Goal: Transaction & Acquisition: Purchase product/service

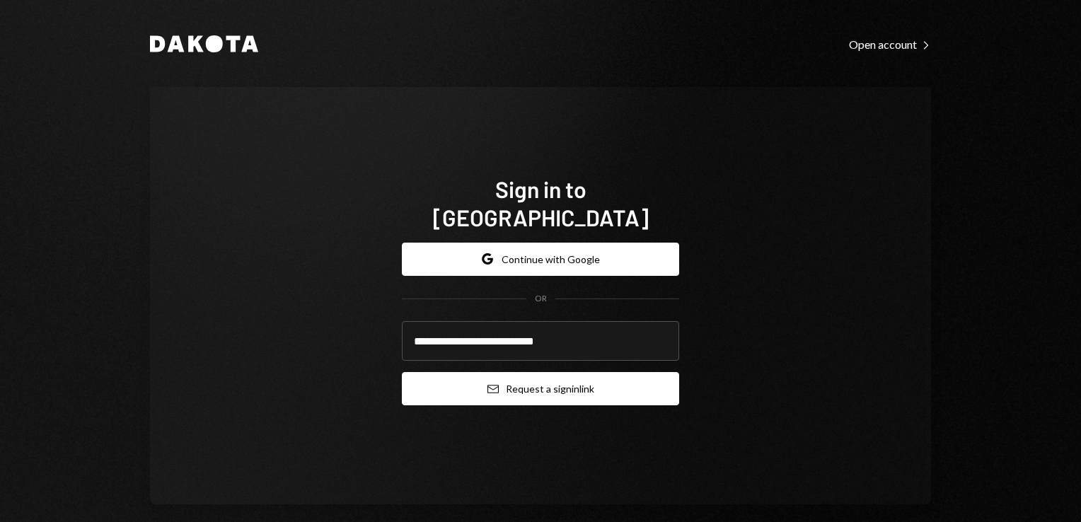
click at [551, 389] on button "Email Request a sign in link" at bounding box center [540, 388] width 277 height 33
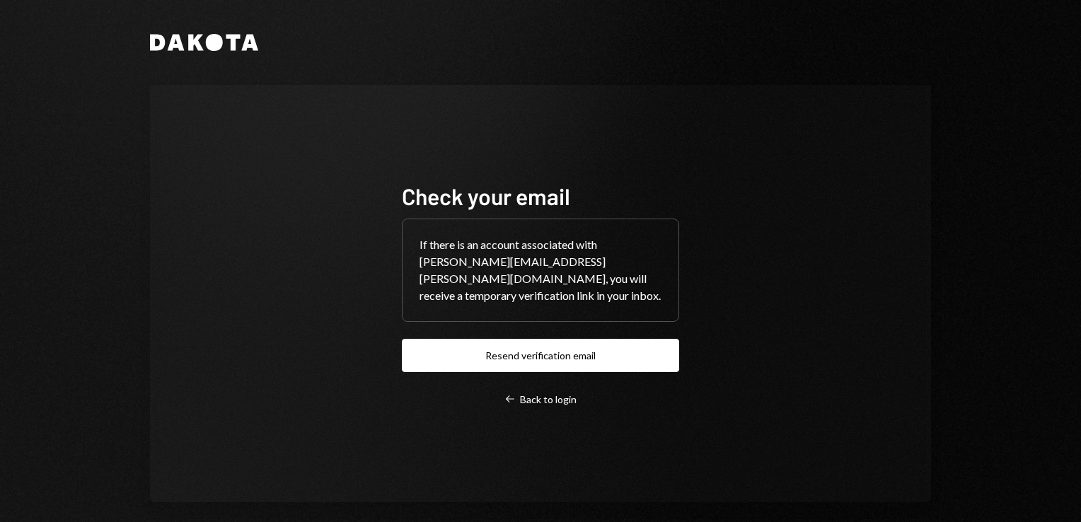
click at [193, 235] on div "Check your email If there is an account associated with bernardo.fleichman@parf…" at bounding box center [540, 293] width 781 height 417
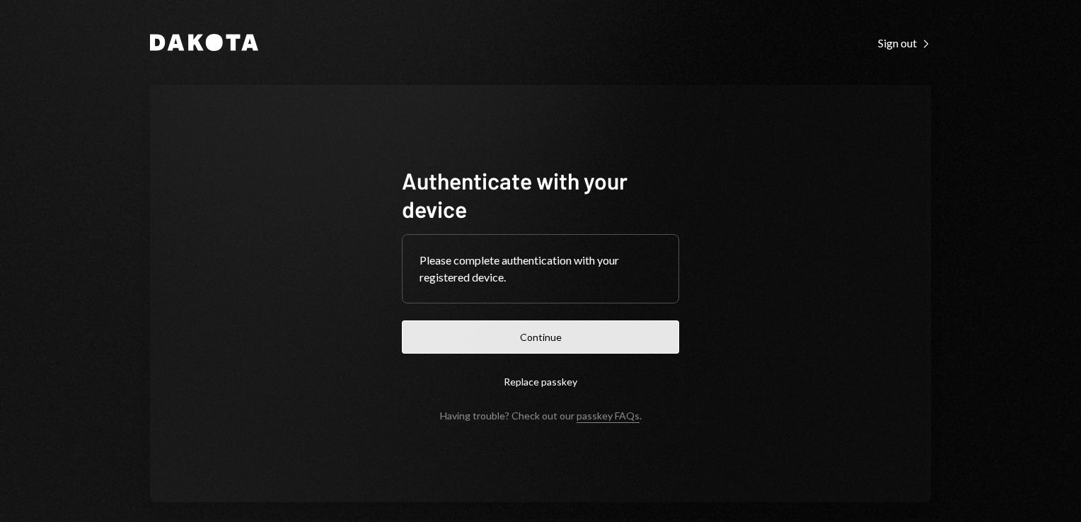
click at [579, 339] on button "Continue" at bounding box center [540, 337] width 277 height 33
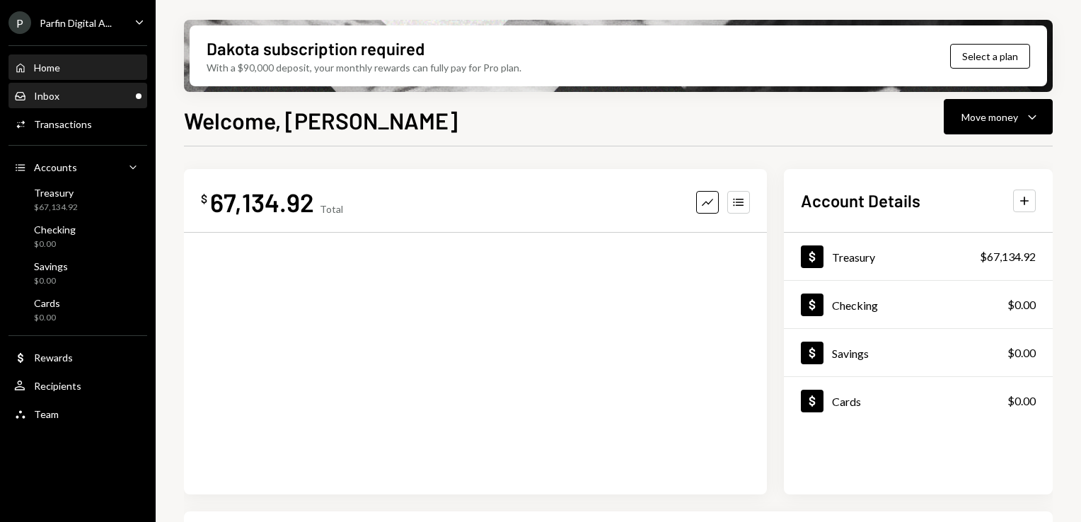
click at [82, 103] on div "Inbox Inbox" at bounding box center [77, 96] width 127 height 24
click at [114, 102] on div "Inbox Inbox" at bounding box center [77, 96] width 127 height 13
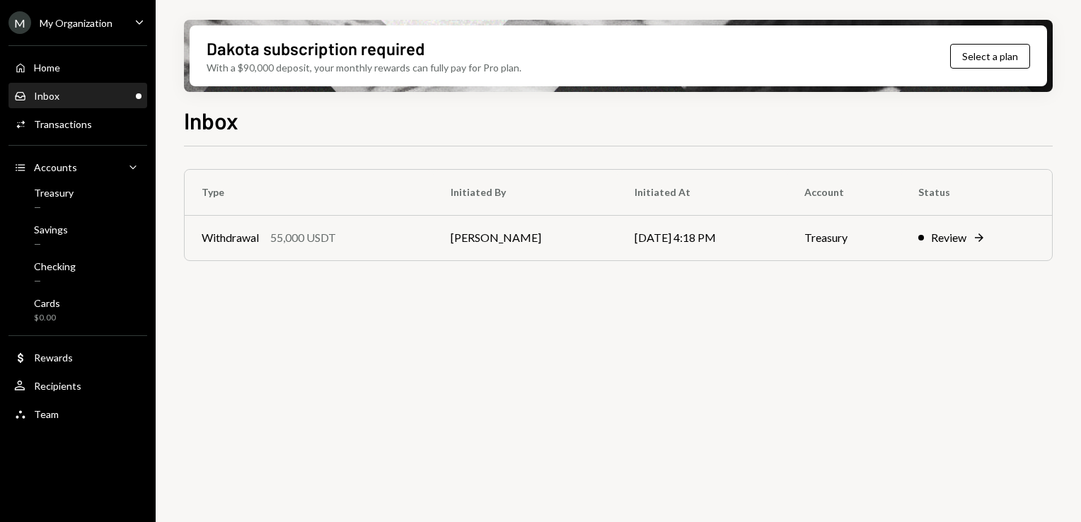
click at [632, 256] on td "08/22/25 4:18 PM" at bounding box center [703, 237] width 171 height 45
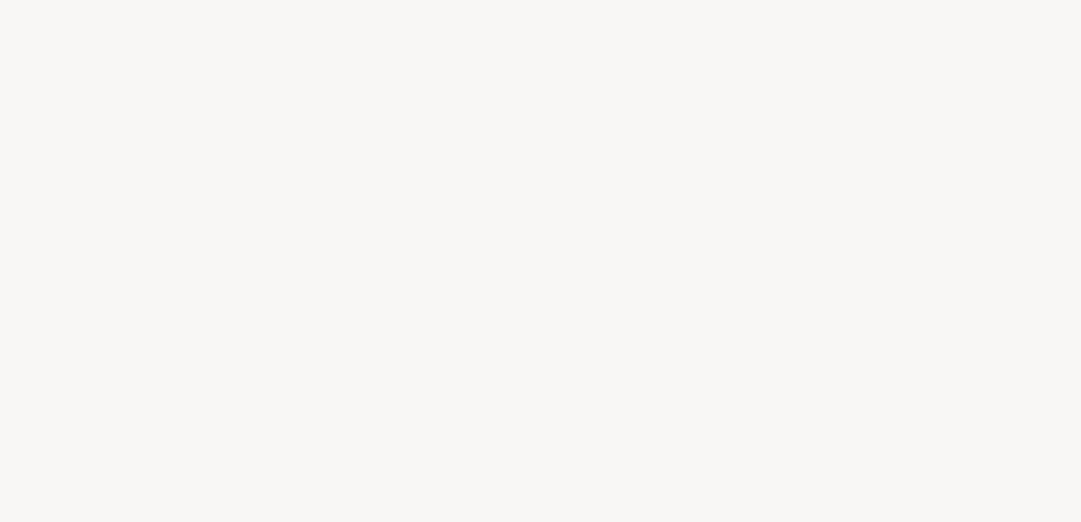
click at [698, 236] on div at bounding box center [540, 261] width 1081 height 522
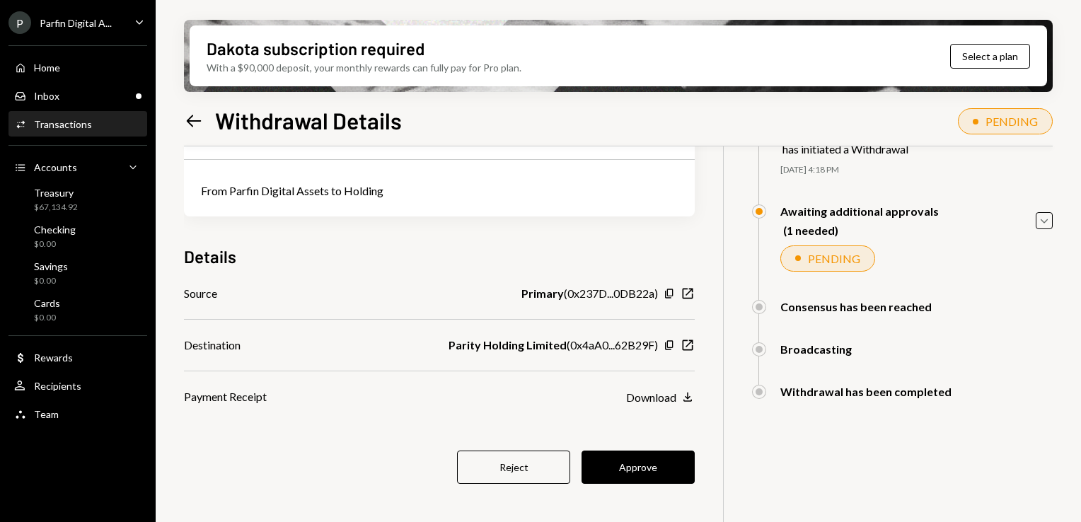
scroll to position [113, 0]
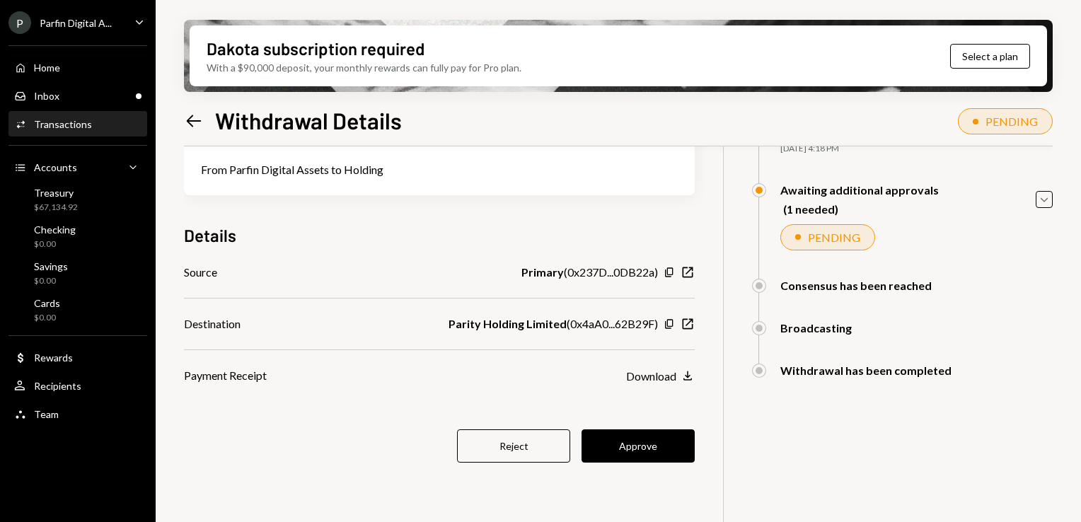
click at [633, 425] on div "55,000 USDT USD $55,000.00 From Parfin Digital Assets to Holding Details Source…" at bounding box center [439, 270] width 511 height 475
click at [634, 442] on button "Approve" at bounding box center [638, 446] width 113 height 33
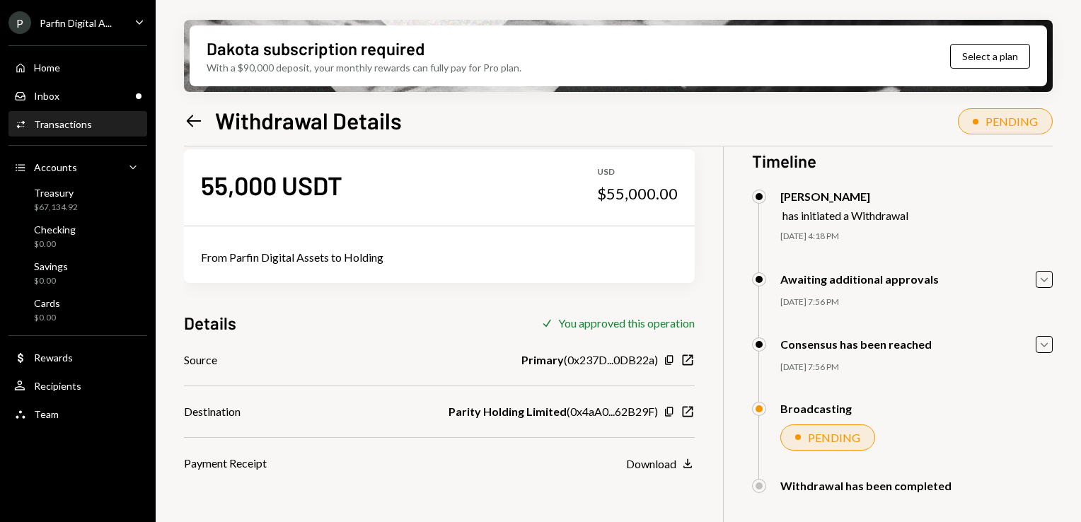
scroll to position [0, 0]
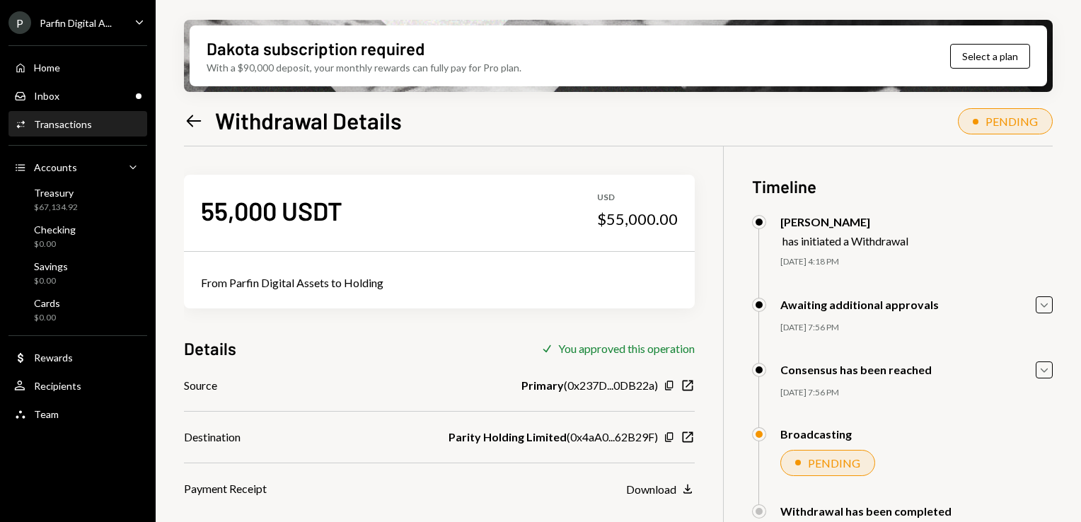
click at [117, 29] on div "P Parfin Digital A... Caret Down" at bounding box center [78, 22] width 156 height 23
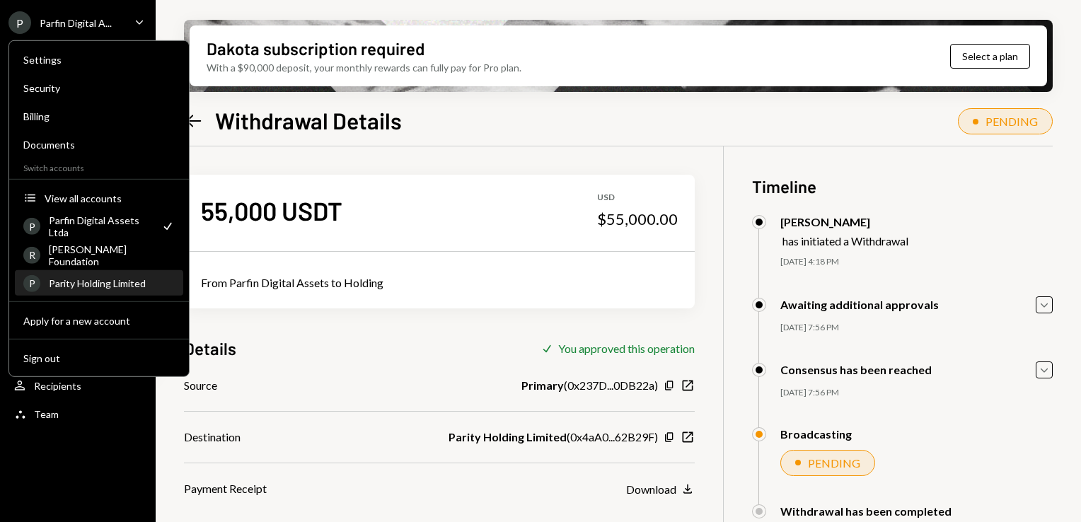
click at [113, 278] on div "Parity Holding Limited" at bounding box center [112, 283] width 126 height 12
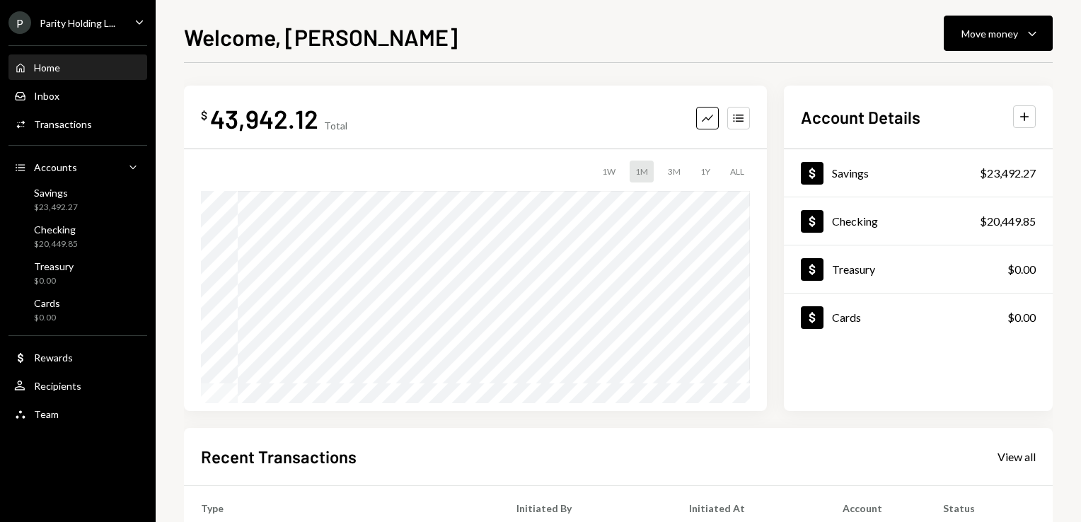
click at [122, 12] on div "P Parity Holding L... Caret Down" at bounding box center [78, 22] width 156 height 23
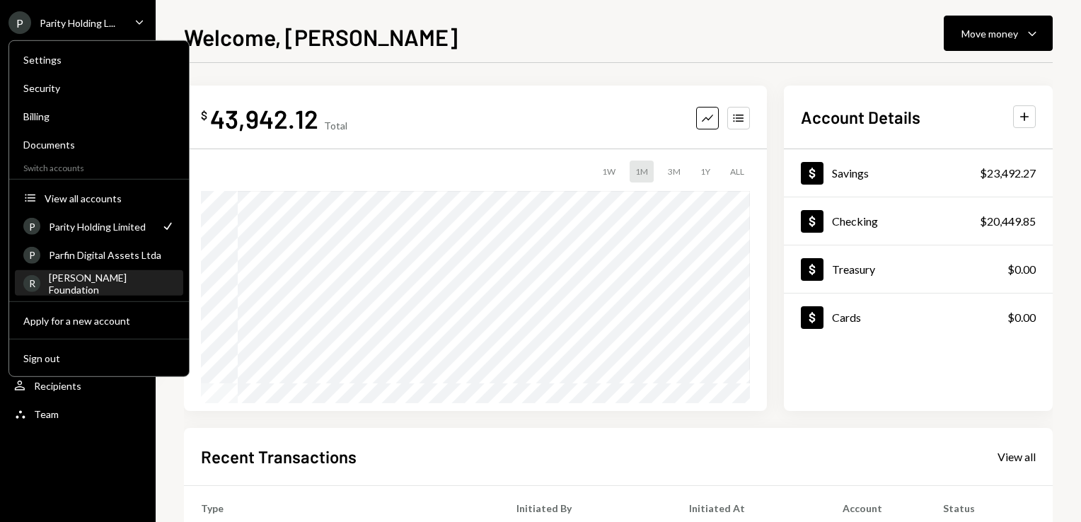
click at [130, 276] on div "[PERSON_NAME] Foundation" at bounding box center [112, 283] width 126 height 24
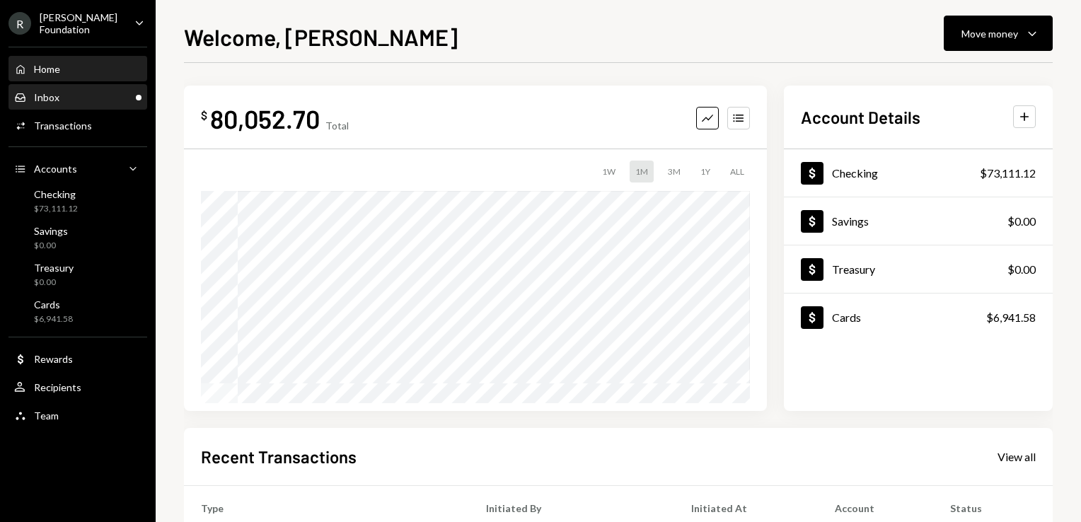
click at [90, 93] on div "Inbox Inbox" at bounding box center [77, 97] width 127 height 13
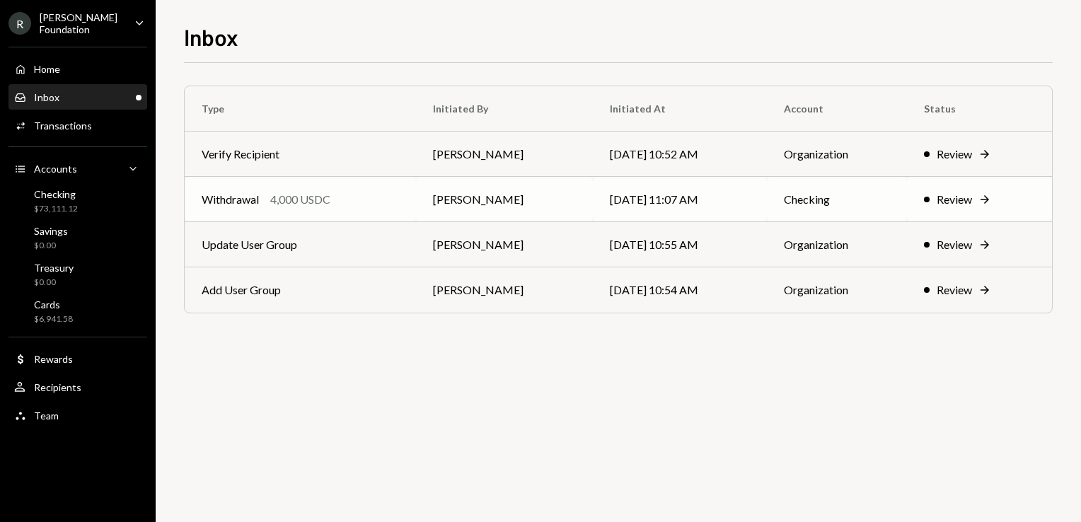
click at [657, 197] on td "08/20/25 11:07 AM" at bounding box center [680, 199] width 174 height 45
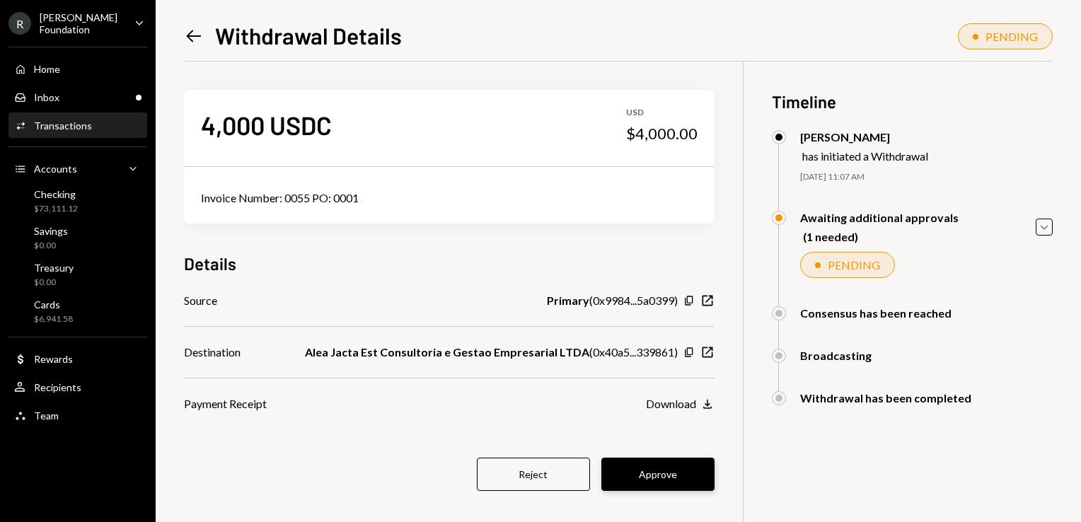
click at [652, 473] on button "Approve" at bounding box center [657, 474] width 113 height 33
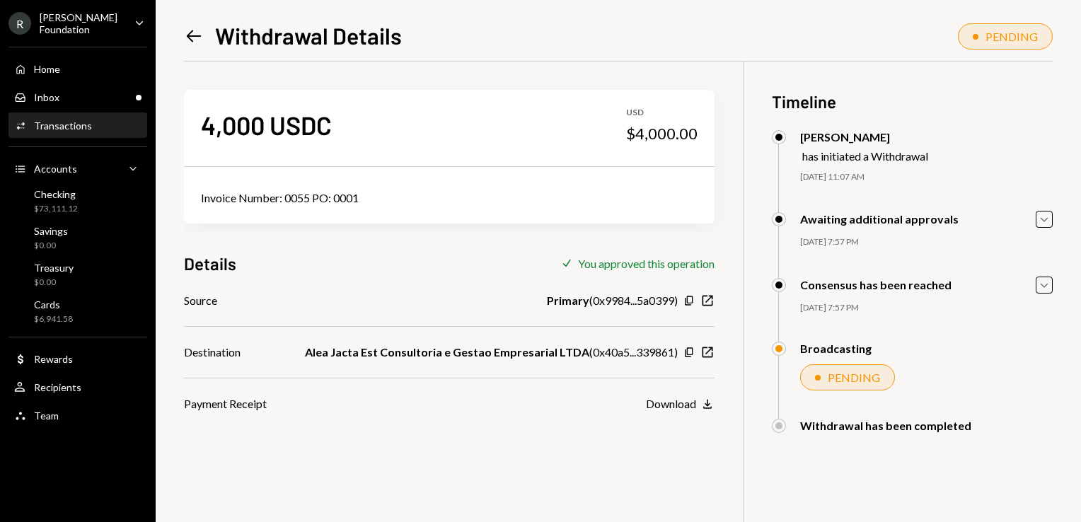
click at [187, 35] on icon at bounding box center [194, 36] width 15 height 12
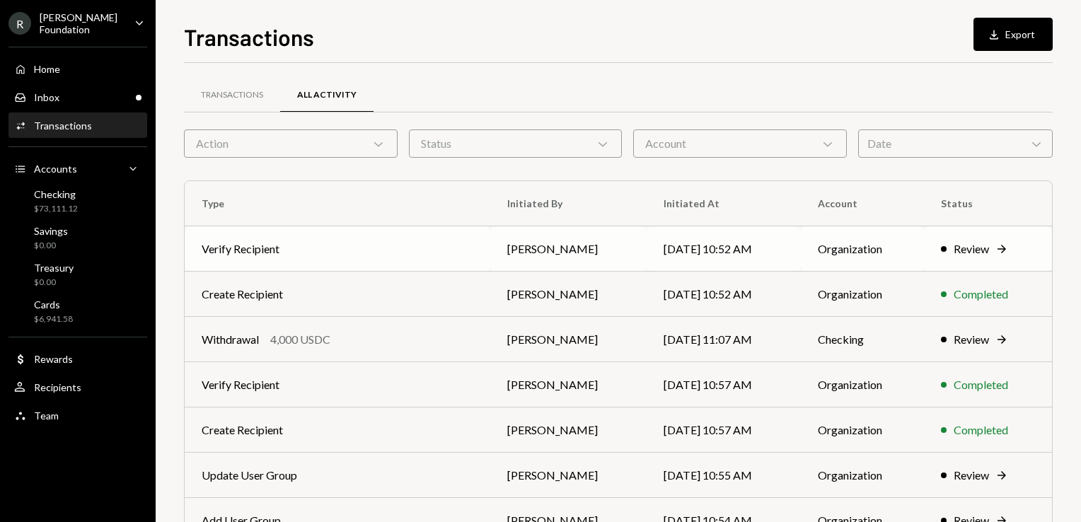
click at [653, 258] on td "08/21/25 10:52 AM" at bounding box center [724, 248] width 154 height 45
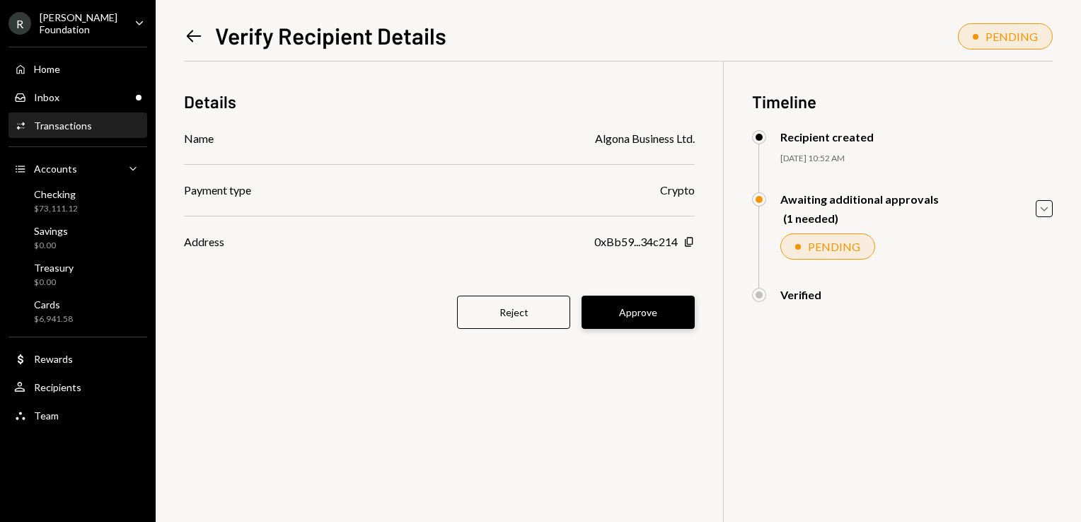
click at [652, 309] on button "Approve" at bounding box center [638, 312] width 113 height 33
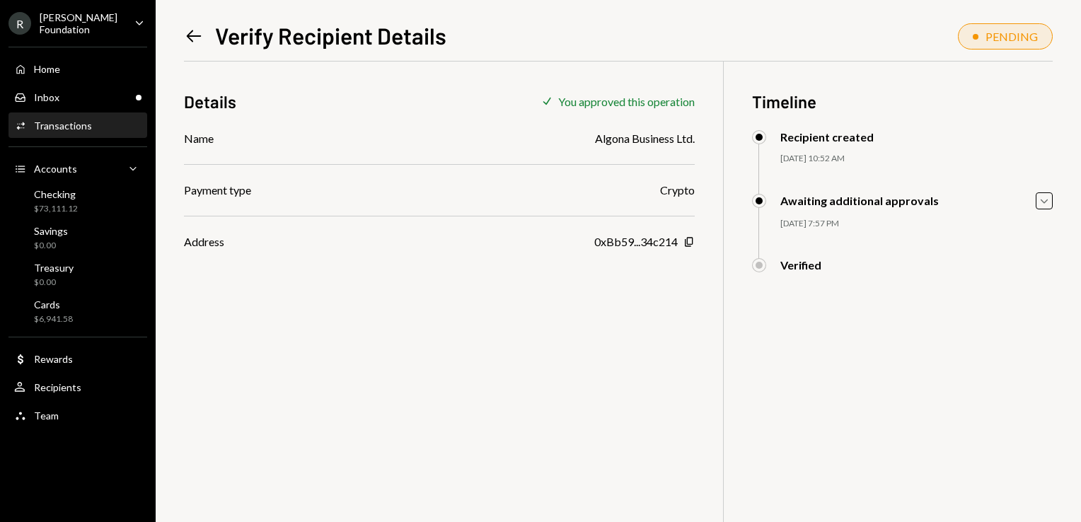
click at [196, 38] on icon "Left Arrow" at bounding box center [194, 36] width 20 height 20
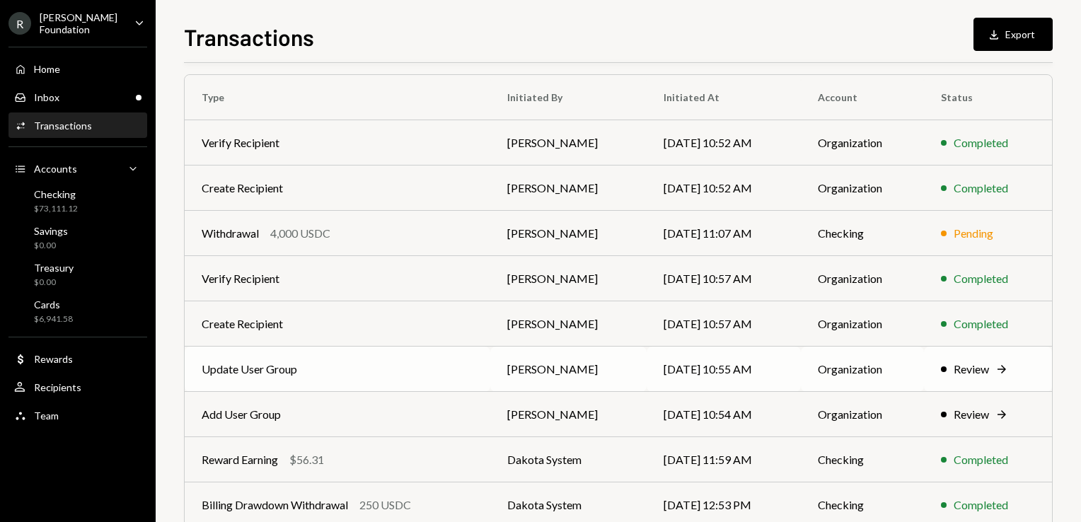
scroll to position [110, 0]
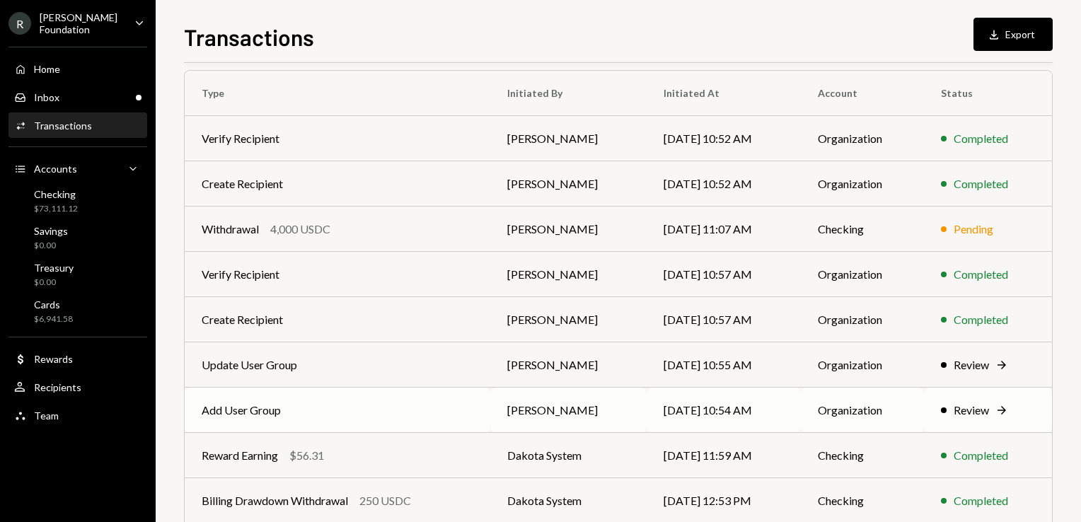
click at [699, 399] on td "08/20/25 10:54 AM" at bounding box center [724, 410] width 154 height 45
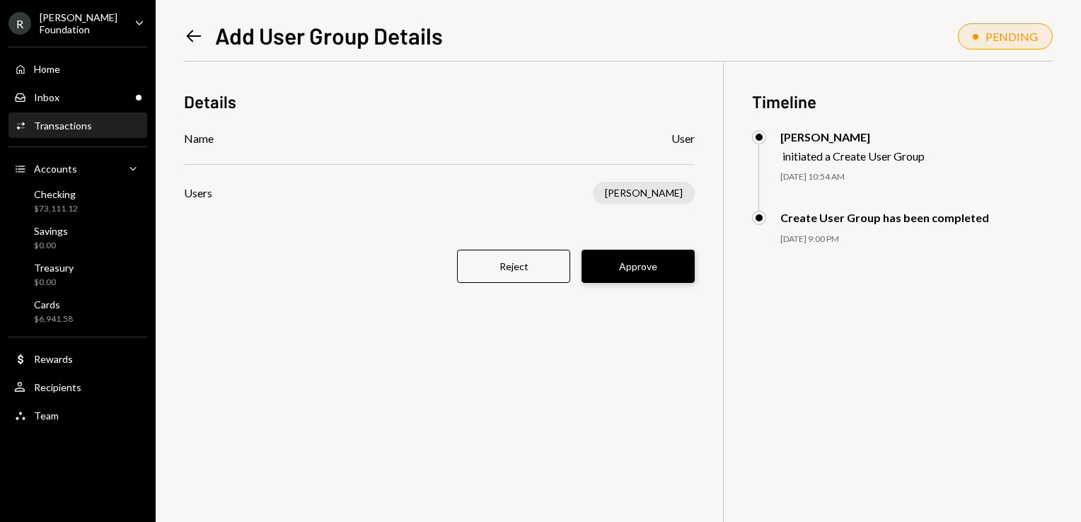
click at [645, 270] on button "Approve" at bounding box center [638, 266] width 113 height 33
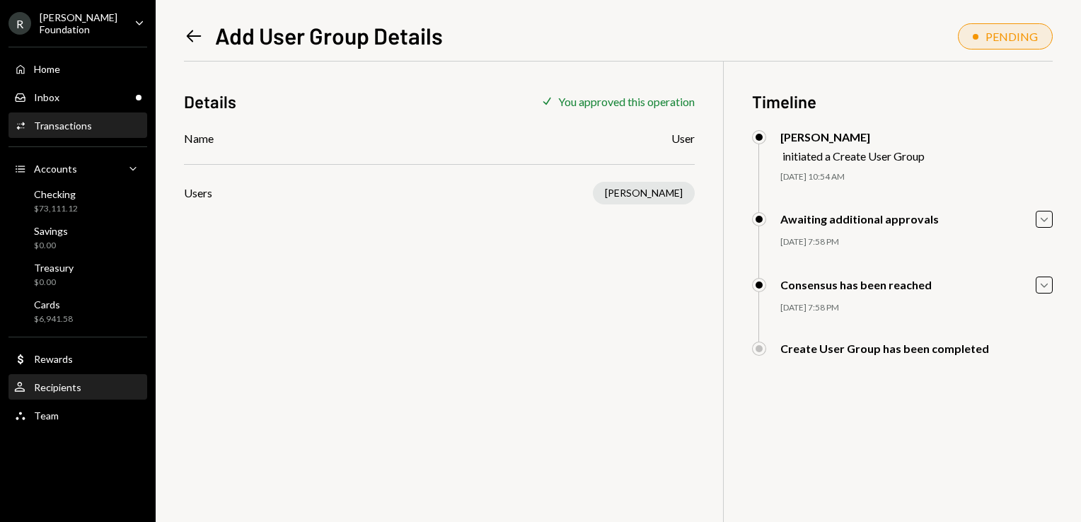
click at [87, 386] on div "User Recipients" at bounding box center [77, 387] width 127 height 13
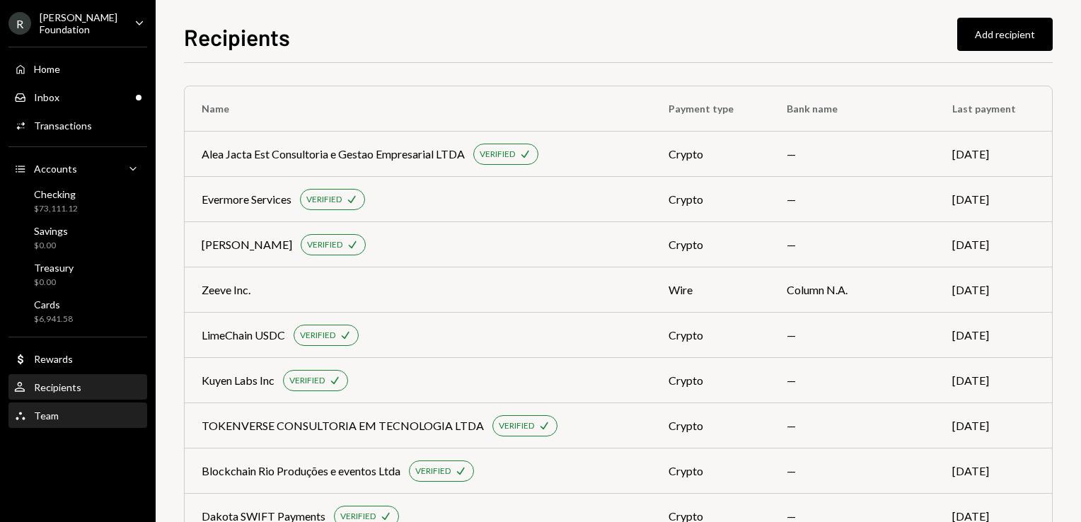
click at [60, 423] on div "Team Team" at bounding box center [77, 416] width 127 height 24
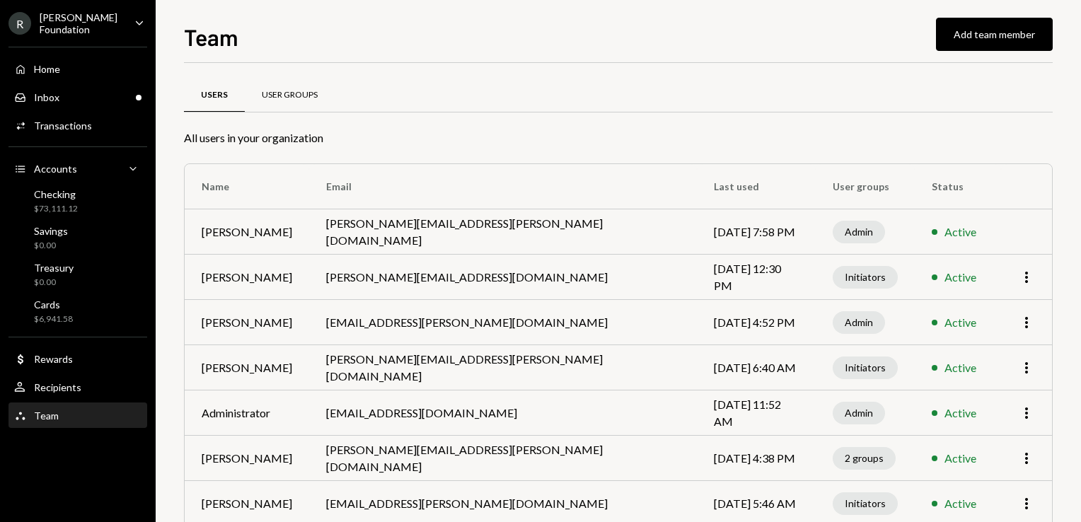
click at [303, 100] on div "User Groups" at bounding box center [290, 95] width 56 height 12
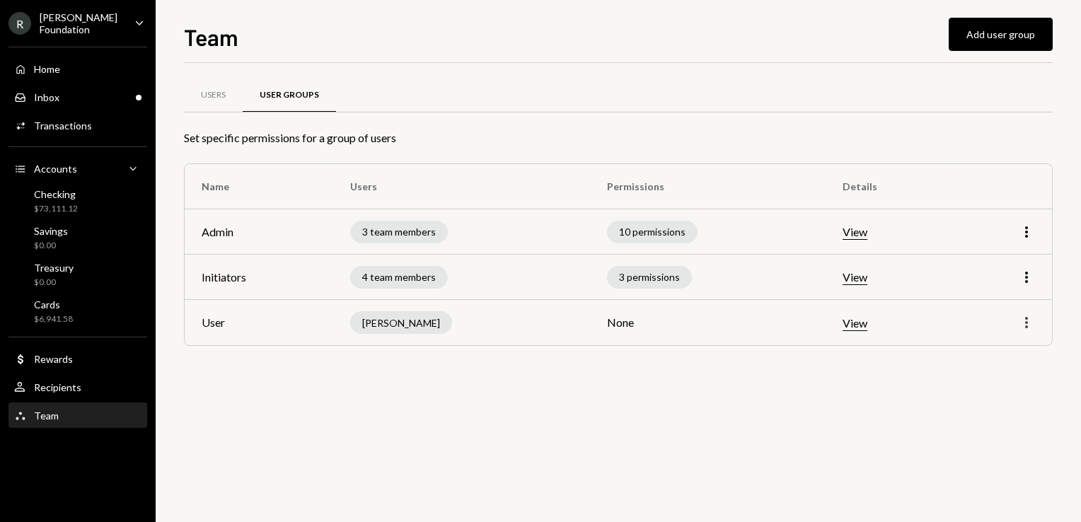
click at [1025, 320] on icon "More" at bounding box center [1026, 322] width 17 height 17
click at [999, 342] on div "Edit" at bounding box center [994, 352] width 71 height 25
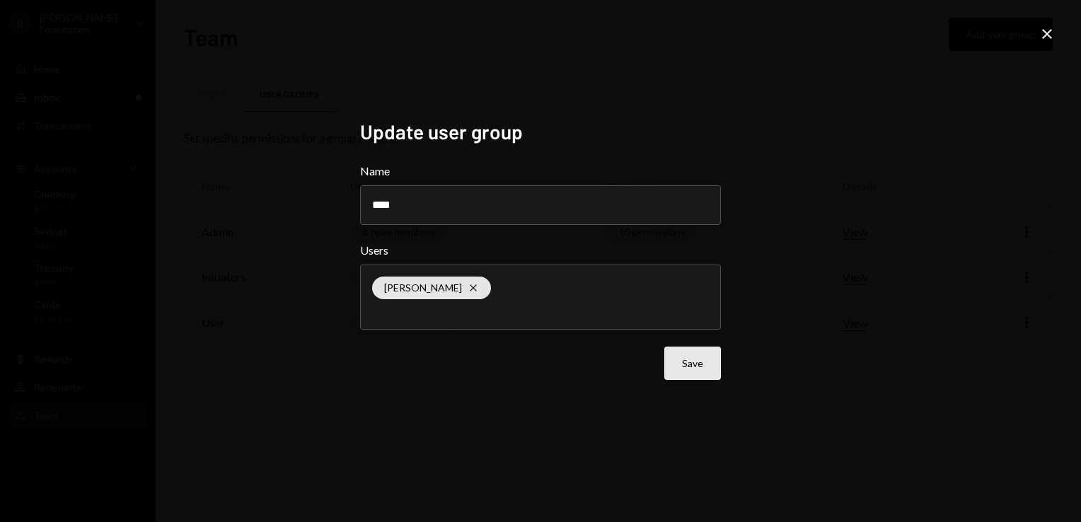
click at [702, 367] on button "Save" at bounding box center [692, 363] width 57 height 33
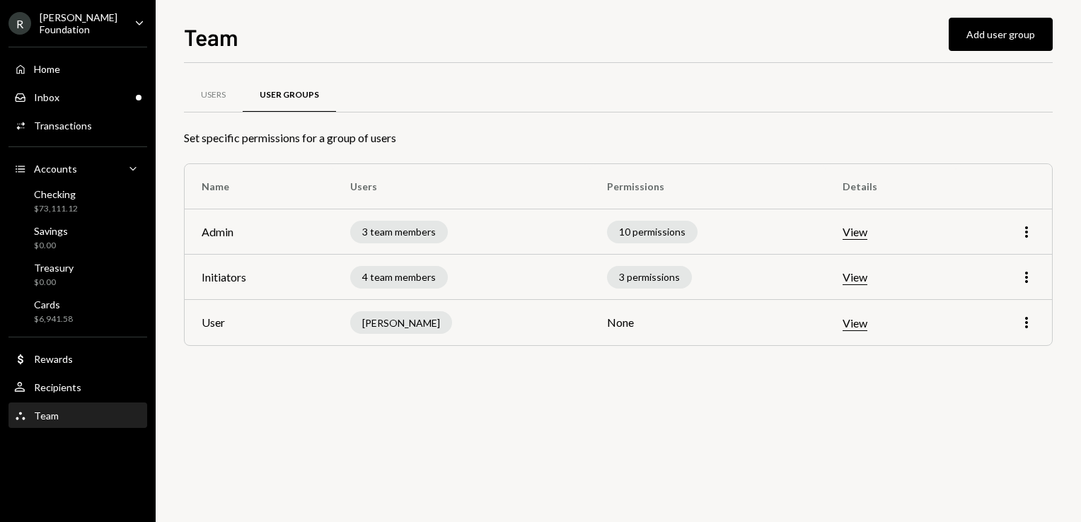
click at [639, 325] on td "None" at bounding box center [708, 322] width 236 height 45
click at [108, 197] on div "Checking $73,111.12" at bounding box center [77, 201] width 127 height 27
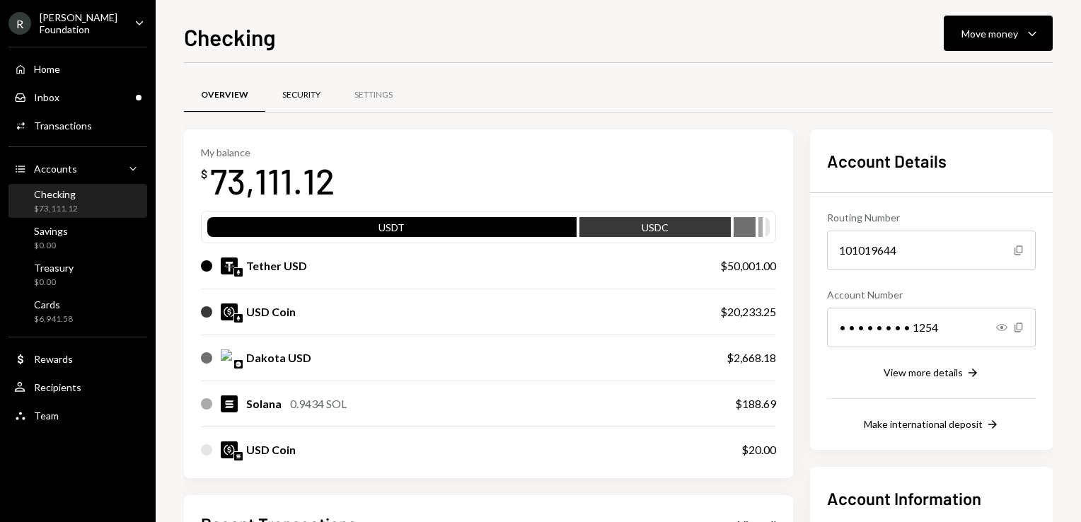
click at [311, 98] on div "Security" at bounding box center [301, 95] width 38 height 12
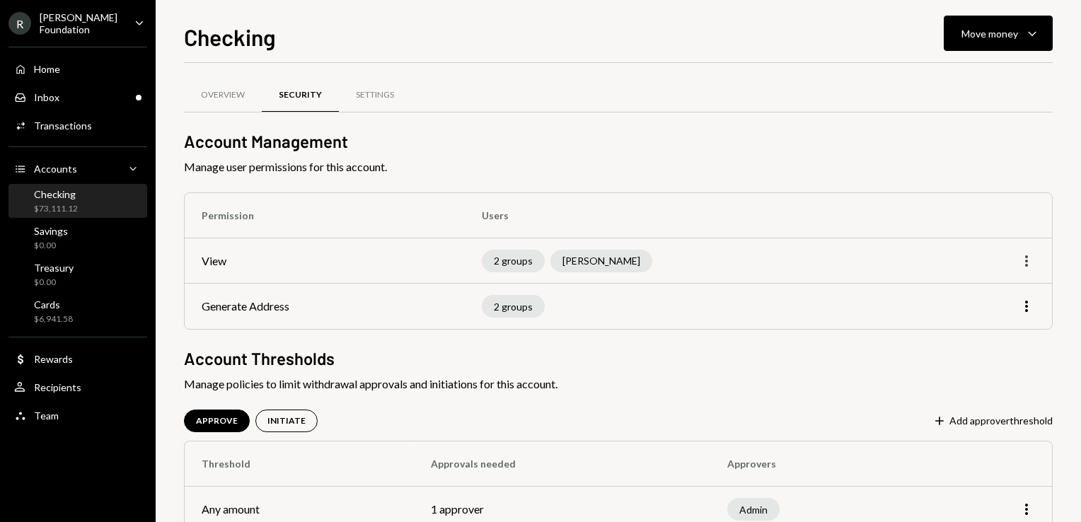
click at [1030, 255] on icon "More" at bounding box center [1026, 261] width 17 height 17
click at [997, 282] on div "Edit" at bounding box center [994, 291] width 71 height 25
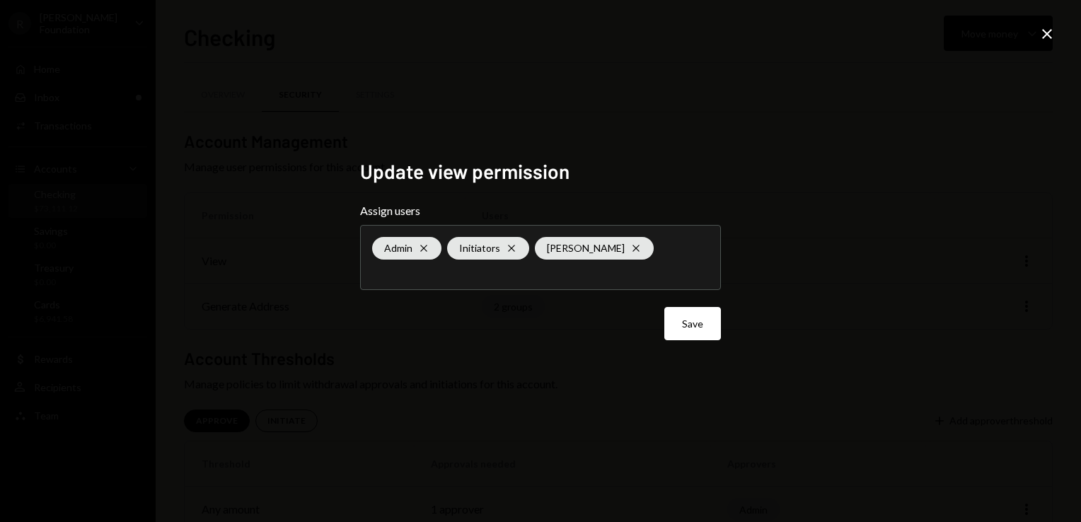
click at [665, 278] on input "text" at bounding box center [540, 271] width 337 height 13
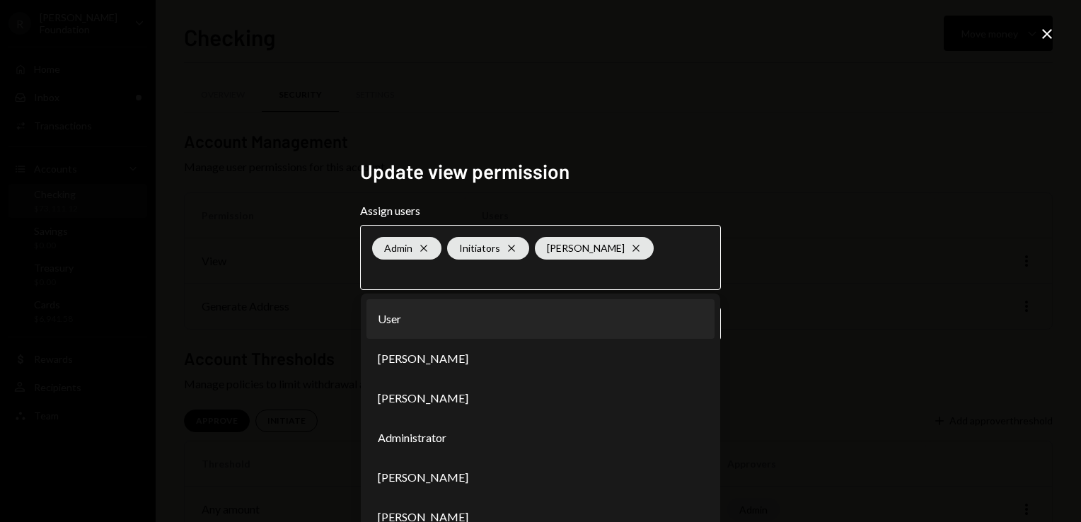
click at [471, 313] on li "User" at bounding box center [541, 319] width 348 height 40
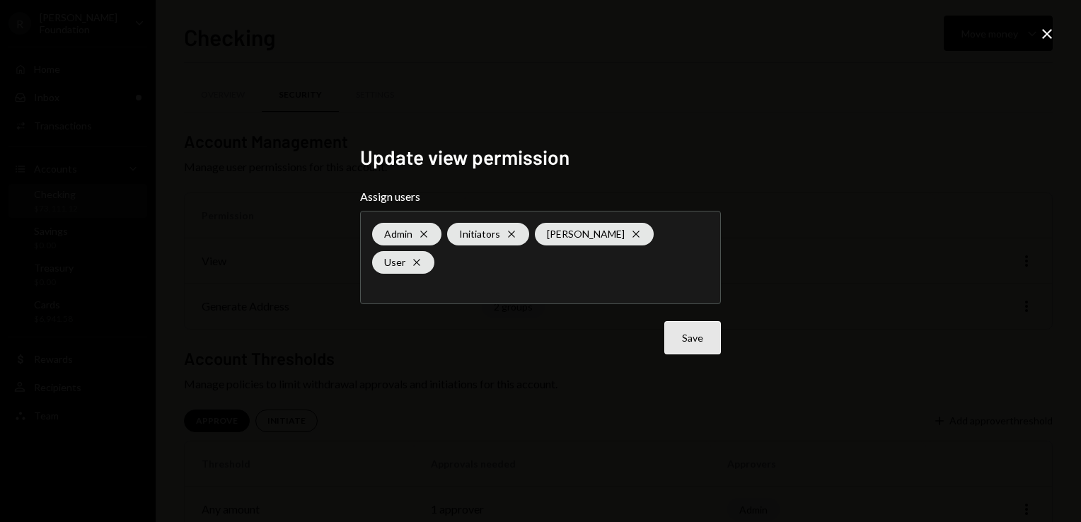
click at [684, 340] on button "Save" at bounding box center [692, 337] width 57 height 33
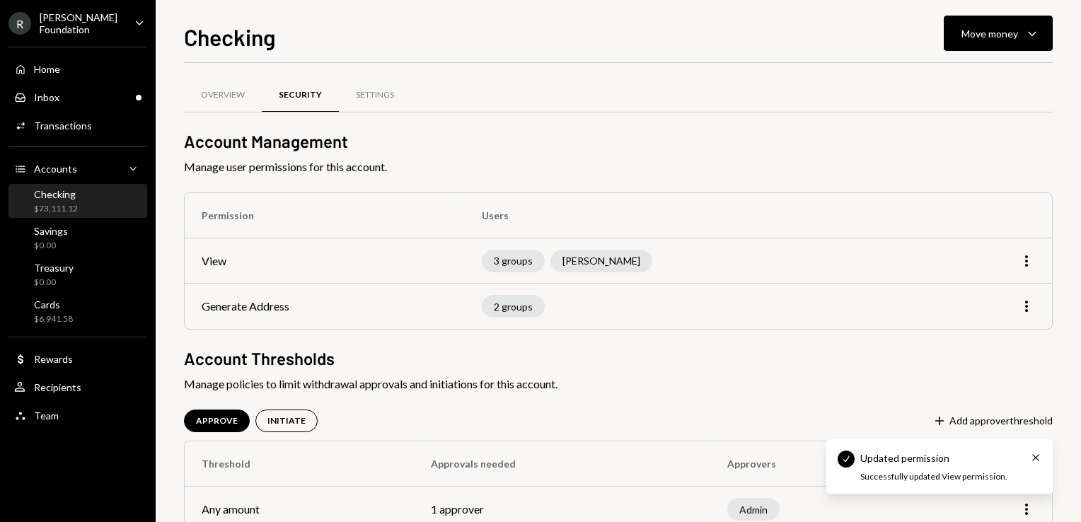
scroll to position [38, 0]
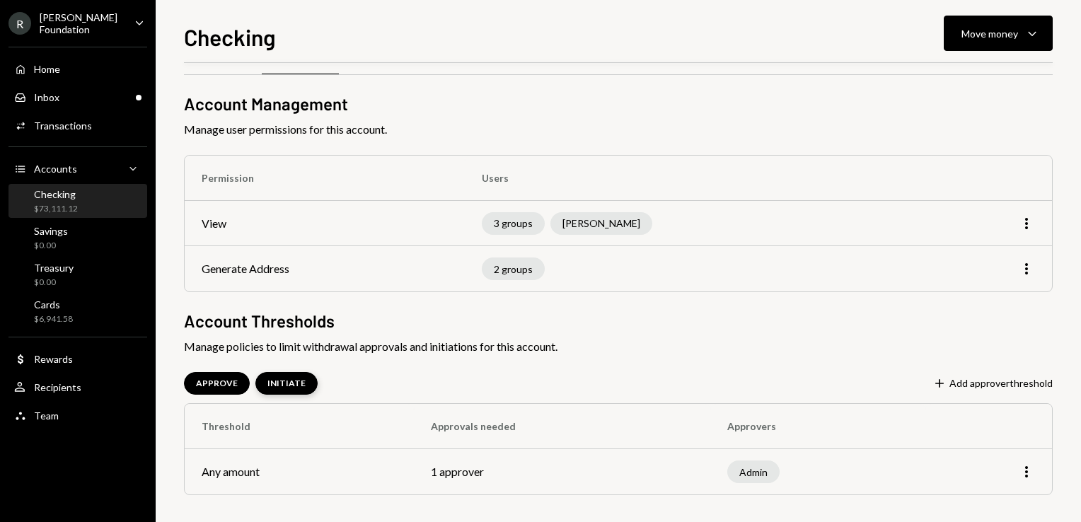
click at [296, 389] on div "INITIATE" at bounding box center [286, 383] width 62 height 23
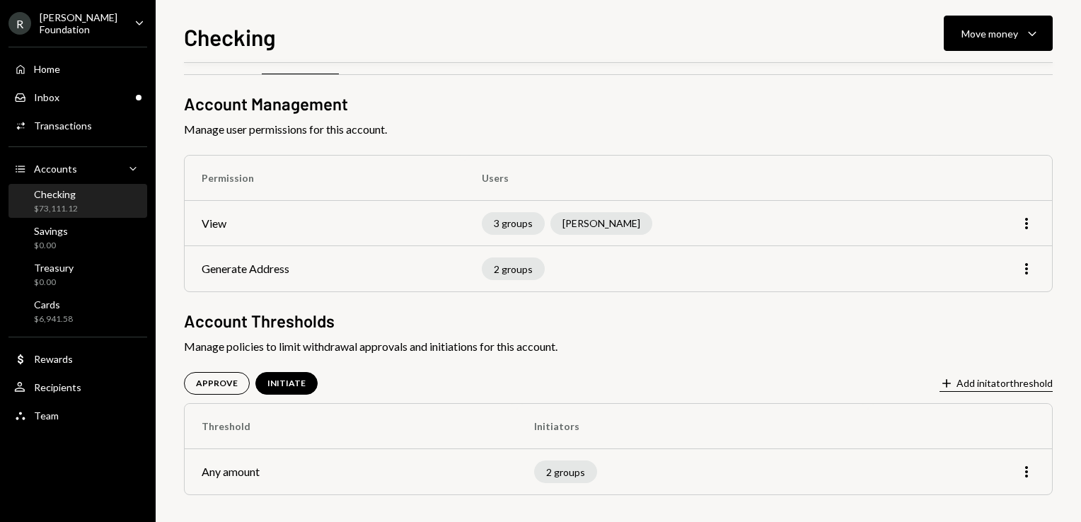
click at [984, 385] on button "Plus Add initator threshold" at bounding box center [996, 384] width 113 height 16
click at [1025, 473] on icon "More" at bounding box center [1026, 471] width 17 height 17
click at [580, 456] on td "2 groups" at bounding box center [692, 471] width 350 height 45
click at [575, 463] on div "2 groups" at bounding box center [565, 472] width 63 height 23
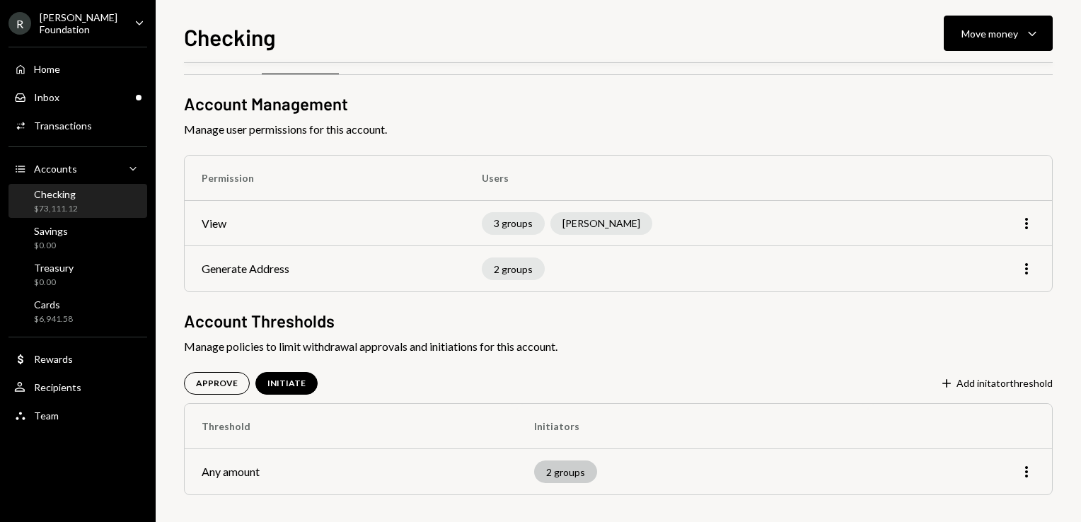
click at [575, 463] on div "2 groups" at bounding box center [565, 472] width 63 height 23
click at [575, 462] on div "2 groups" at bounding box center [565, 472] width 63 height 23
click at [1028, 477] on icon "More" at bounding box center [1026, 471] width 17 height 17
click at [1001, 497] on div "Edit" at bounding box center [994, 500] width 71 height 25
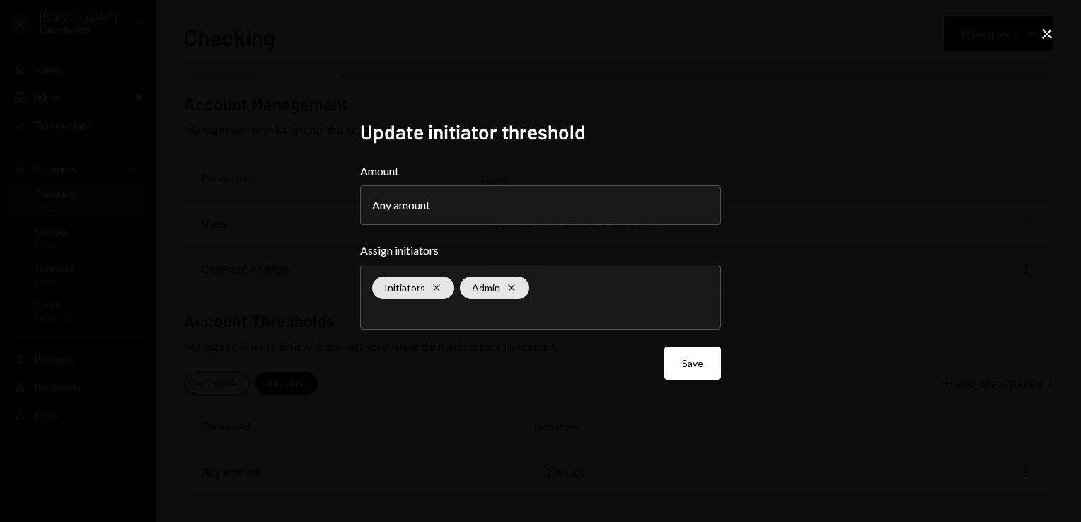
click at [618, 296] on div "Initiators Cross Admin Cross" at bounding box center [540, 297] width 337 height 64
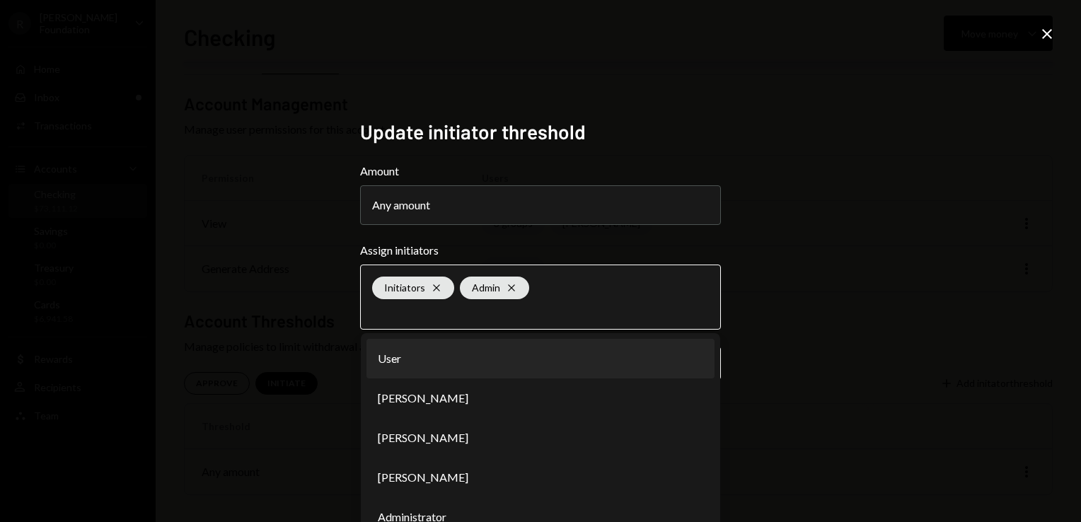
click at [451, 354] on li "User" at bounding box center [541, 359] width 348 height 40
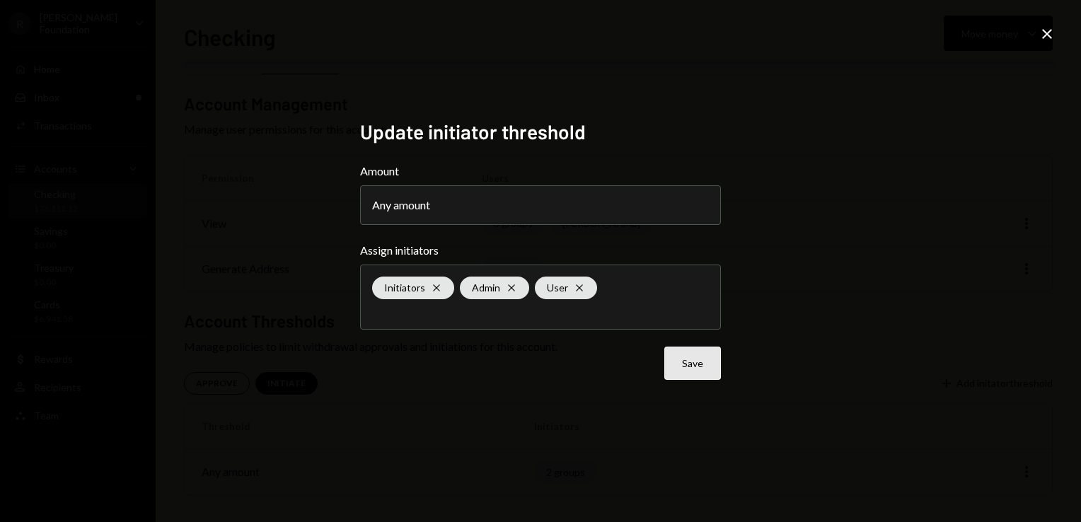
click at [684, 366] on button "Save" at bounding box center [692, 363] width 57 height 33
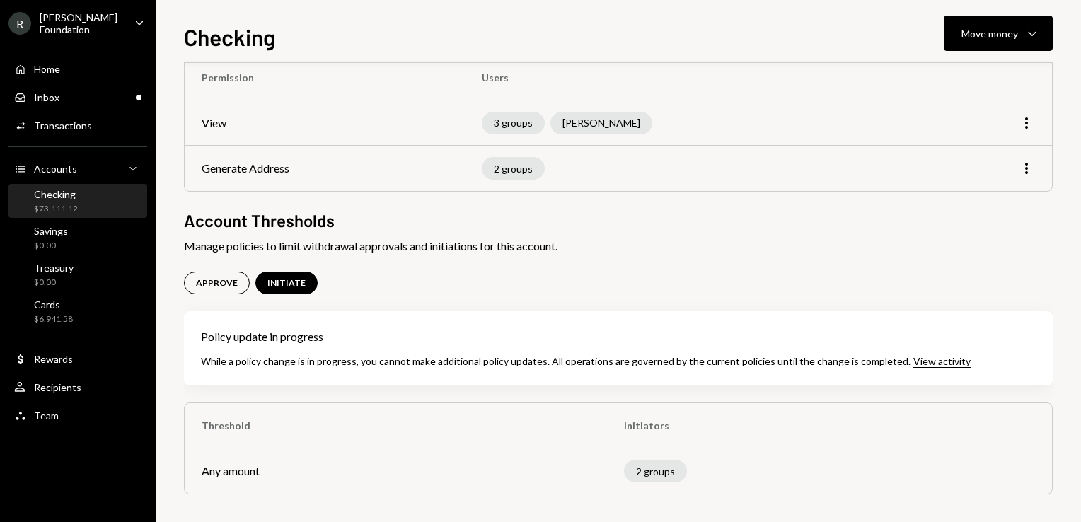
scroll to position [0, 0]
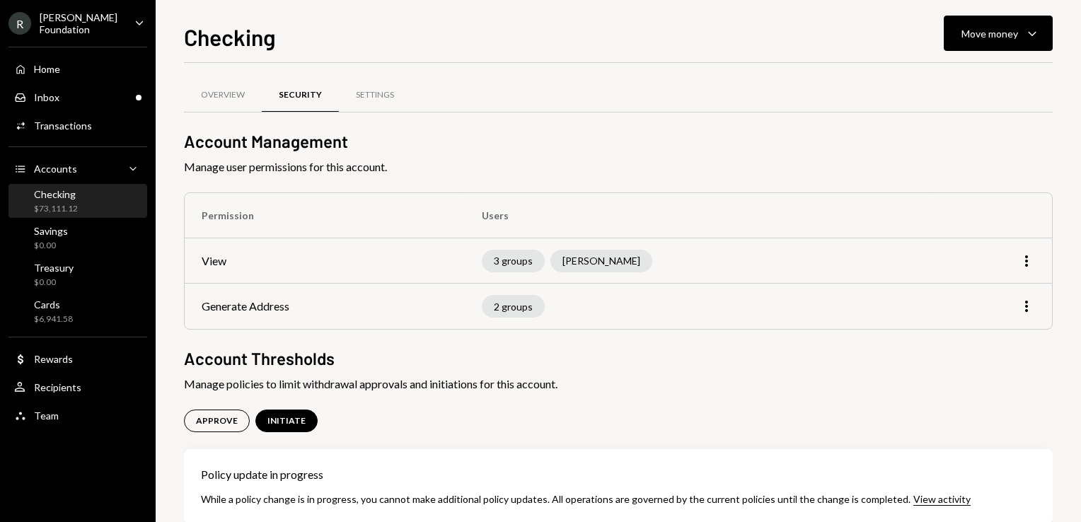
click at [102, 26] on div "[PERSON_NAME] Foundation" at bounding box center [81, 23] width 83 height 24
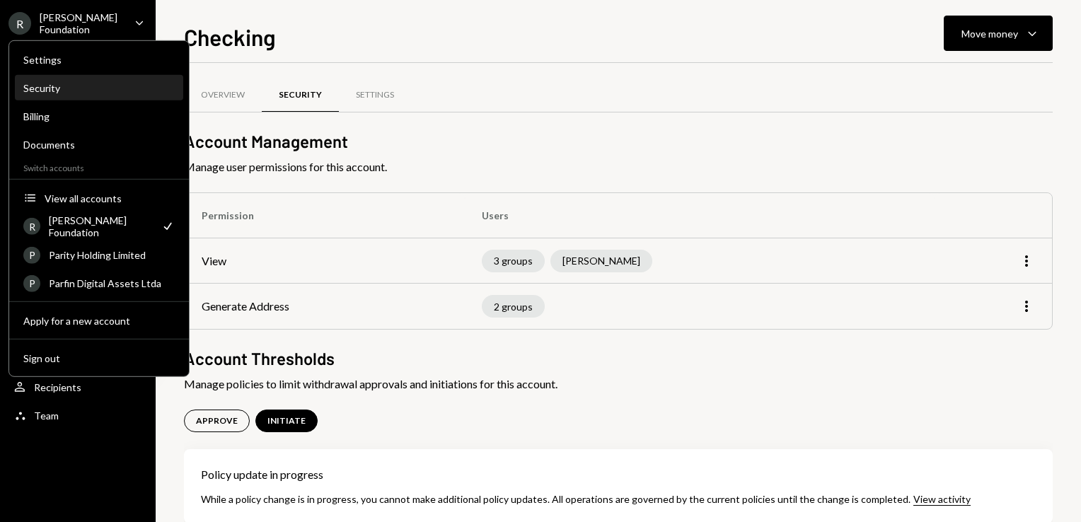
click at [113, 98] on div "Security" at bounding box center [98, 88] width 151 height 24
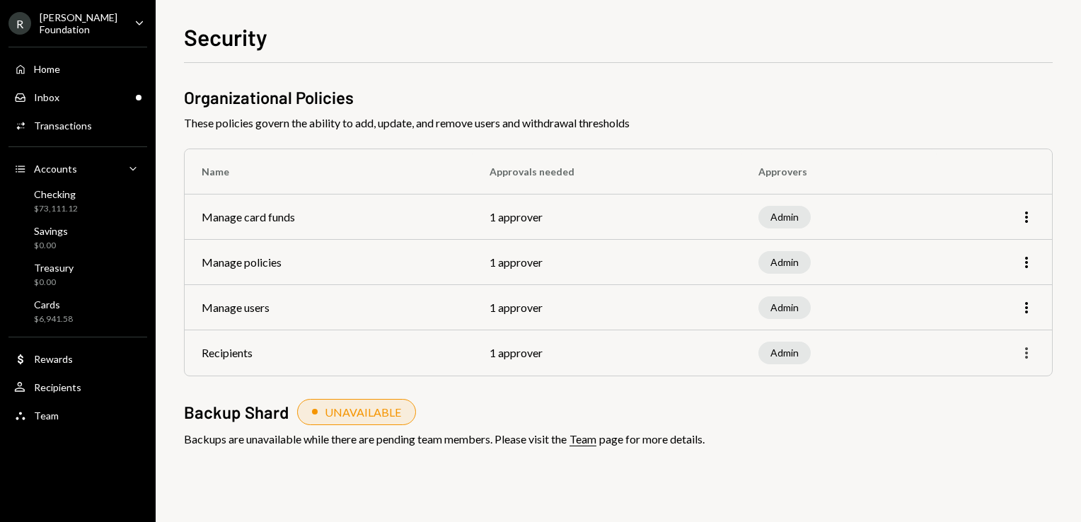
click at [1024, 355] on icon "More" at bounding box center [1026, 353] width 17 height 17
click at [999, 374] on div "Edit" at bounding box center [994, 382] width 71 height 25
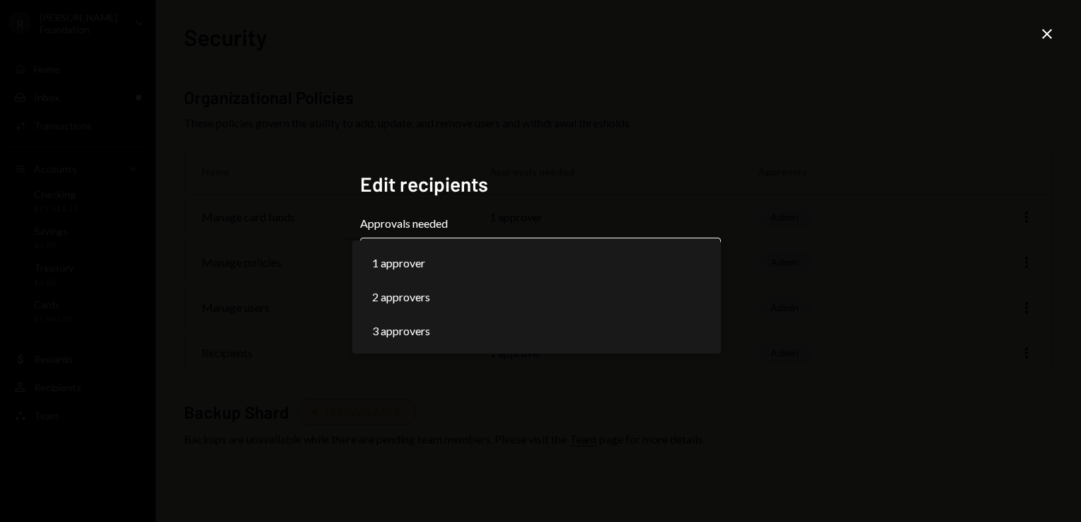
click at [614, 251] on body "**********" at bounding box center [540, 261] width 1081 height 522
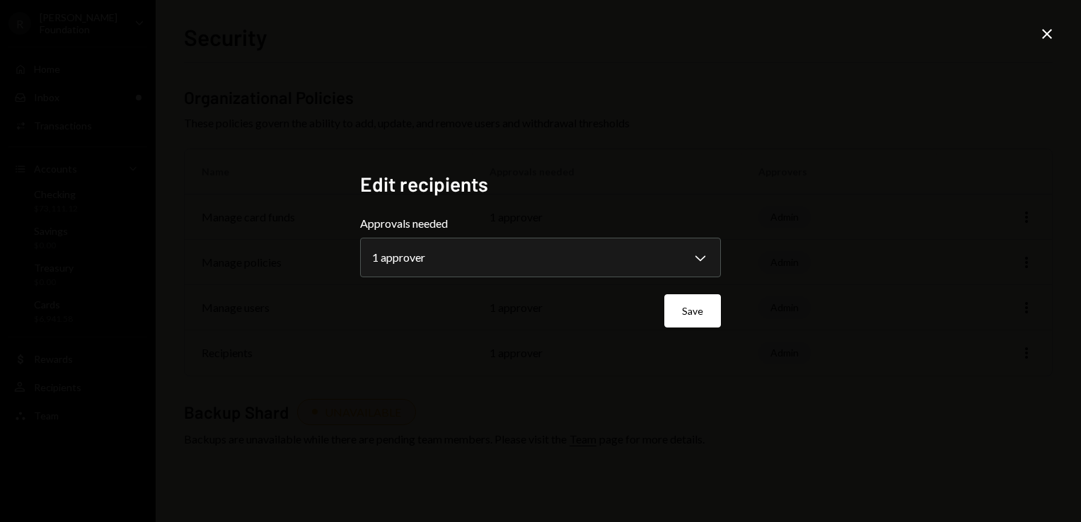
click at [1050, 38] on icon "Close" at bounding box center [1047, 33] width 17 height 17
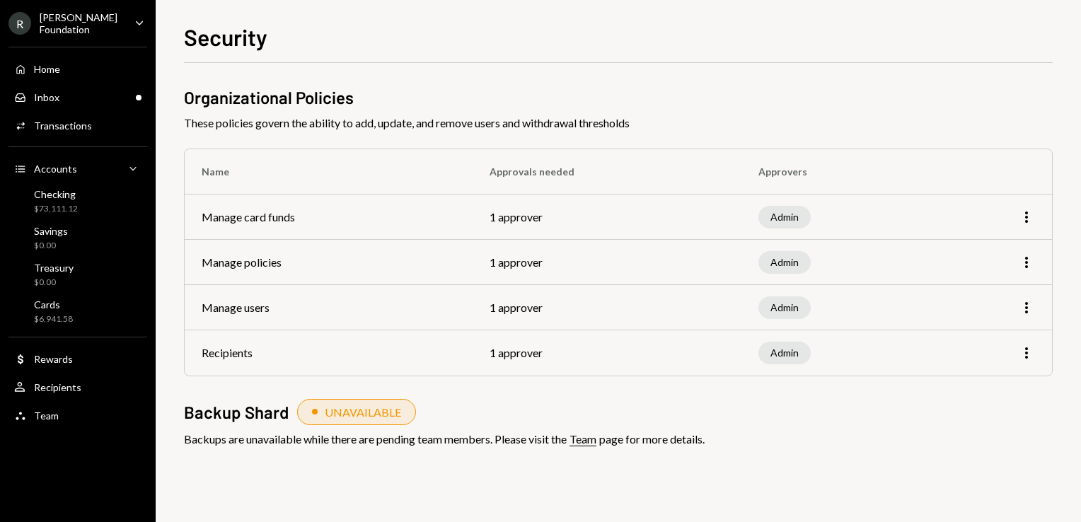
click at [773, 354] on div "Admin" at bounding box center [785, 353] width 52 height 23
click at [112, 98] on div "Inbox Inbox" at bounding box center [77, 97] width 127 height 13
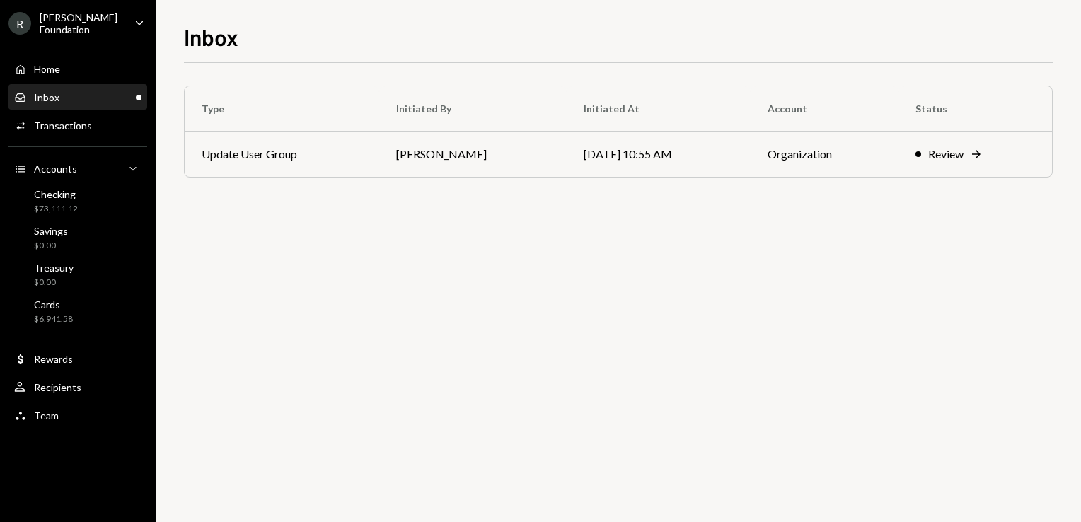
click at [108, 31] on div "R [PERSON_NAME] Foundation" at bounding box center [65, 23] width 115 height 24
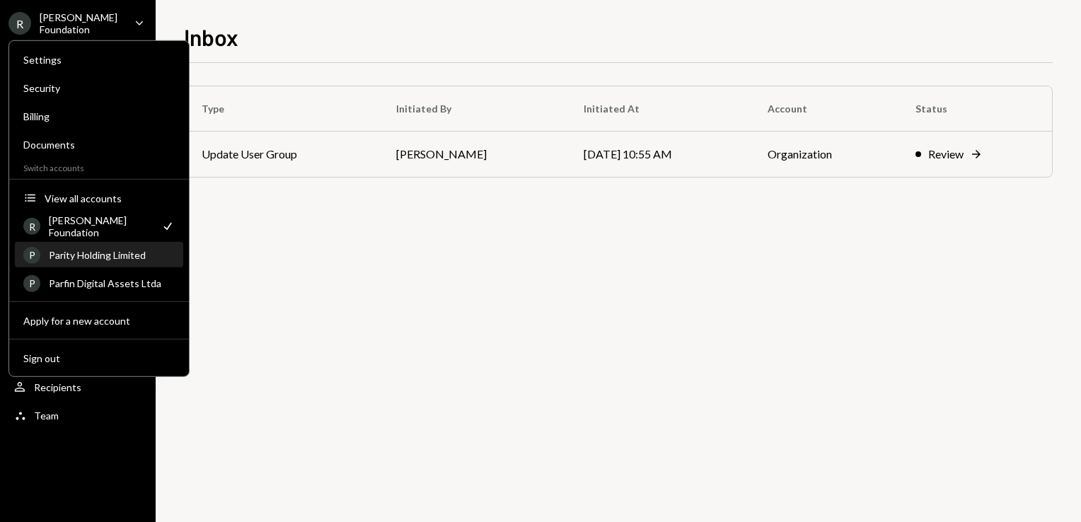
click at [129, 242] on link "P Parity Holding Limited" at bounding box center [99, 254] width 168 height 25
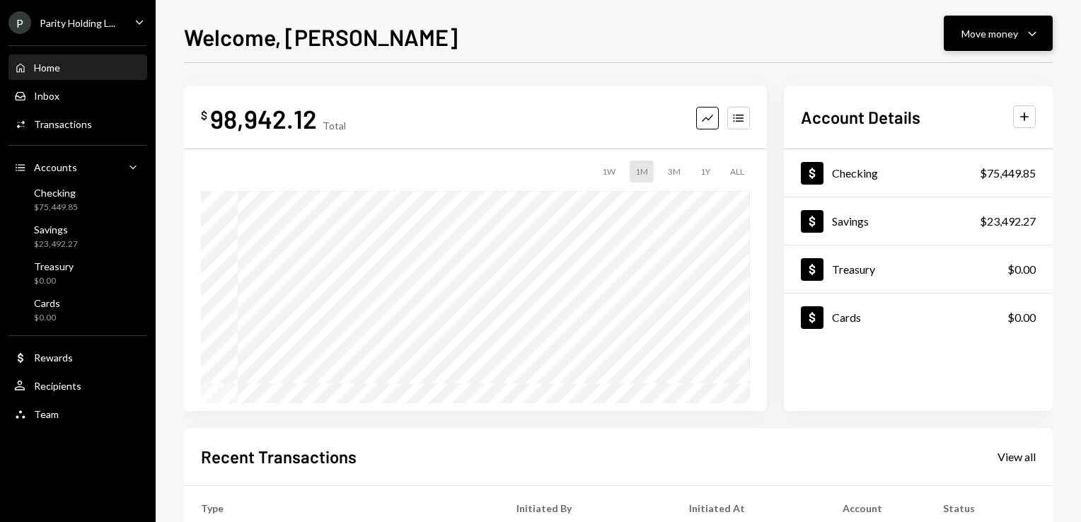
click at [969, 47] on button "Move money Caret Down" at bounding box center [998, 33] width 109 height 35
click at [967, 78] on div "Send" at bounding box center [986, 76] width 103 height 15
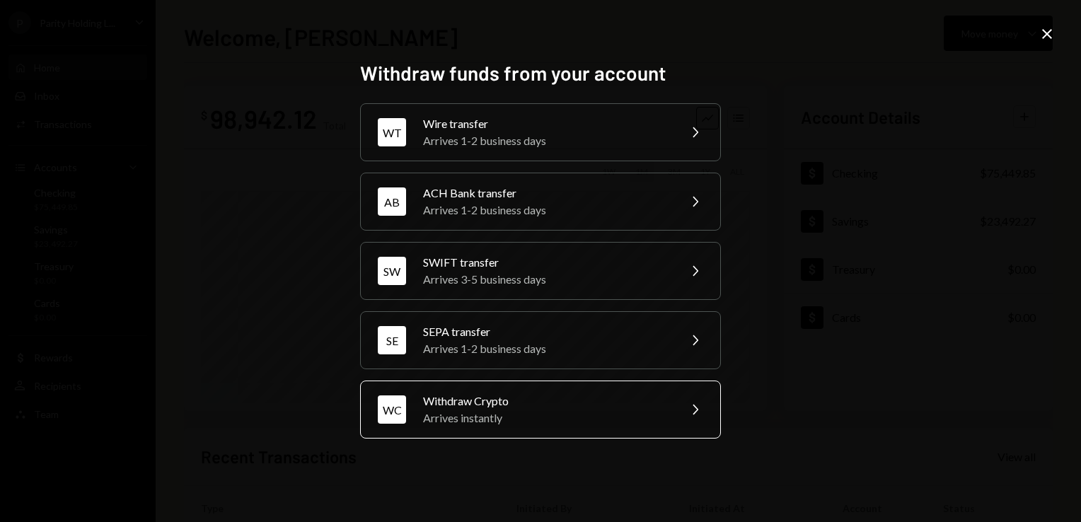
click at [541, 393] on div "Withdraw Crypto" at bounding box center [546, 401] width 246 height 17
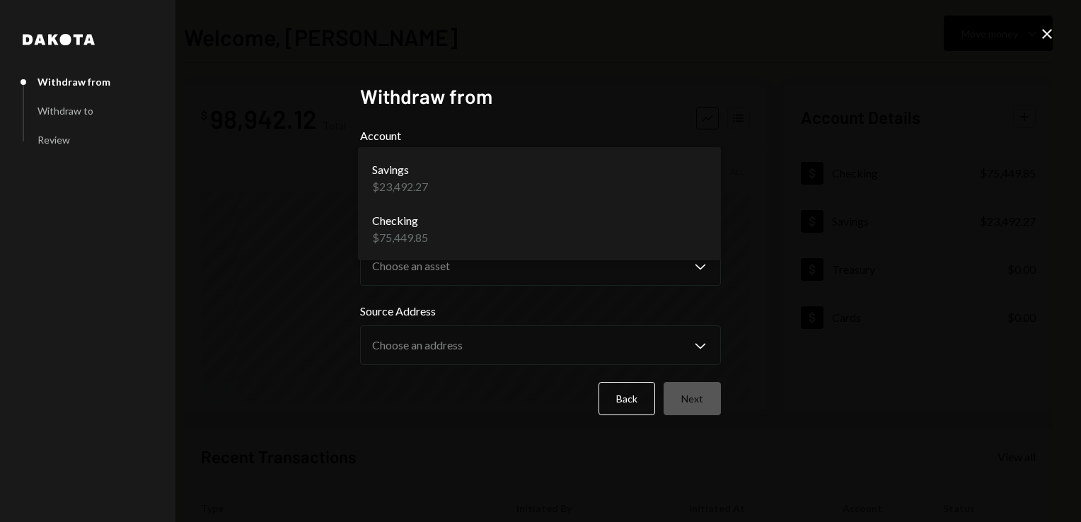
click at [492, 177] on body "**********" at bounding box center [540, 261] width 1081 height 522
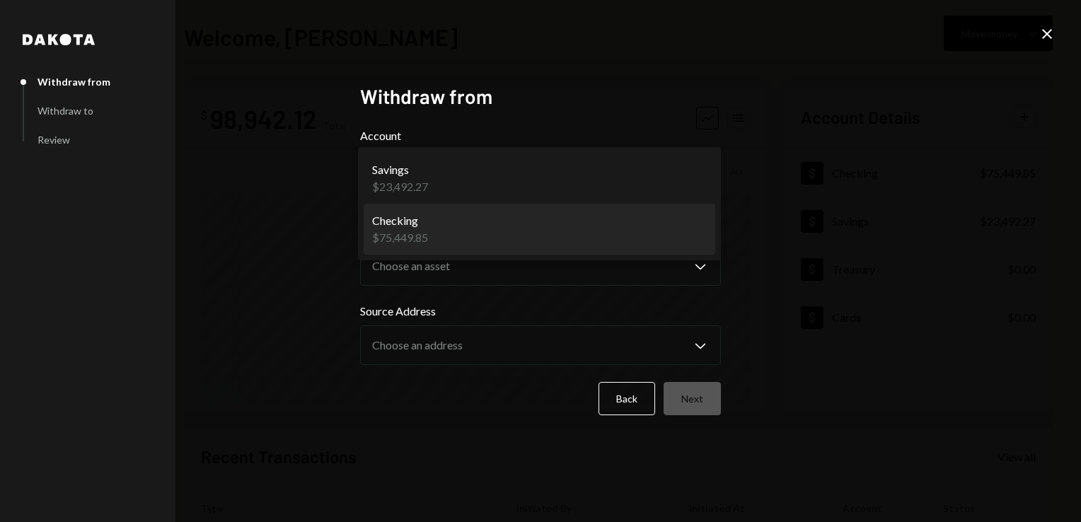
select select "**********"
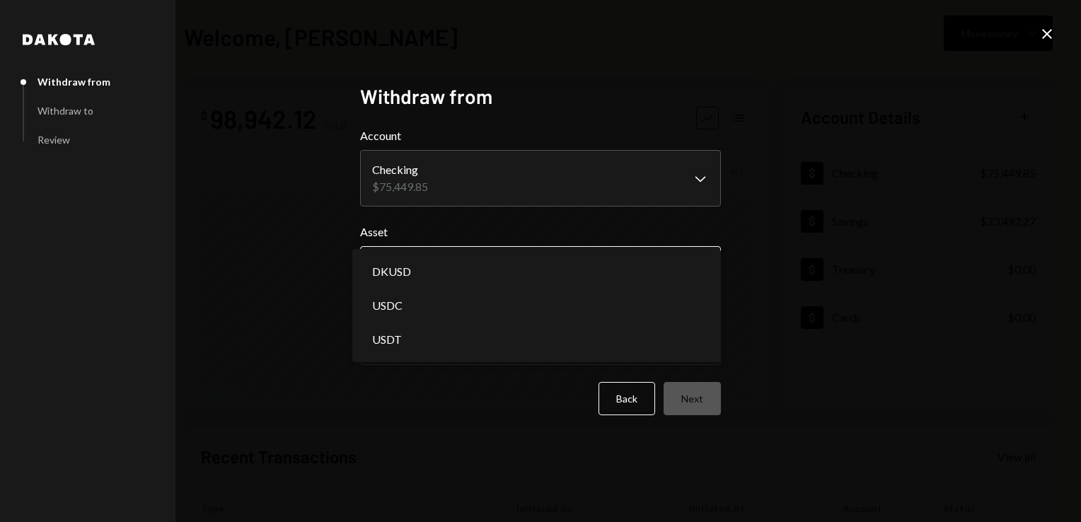
click at [476, 266] on body "**********" at bounding box center [540, 261] width 1081 height 522
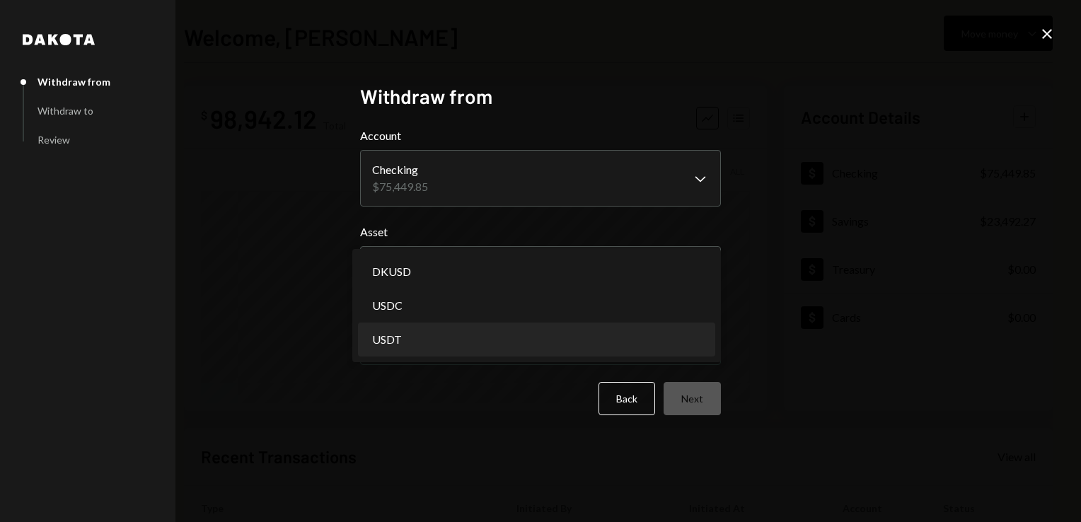
select select "****"
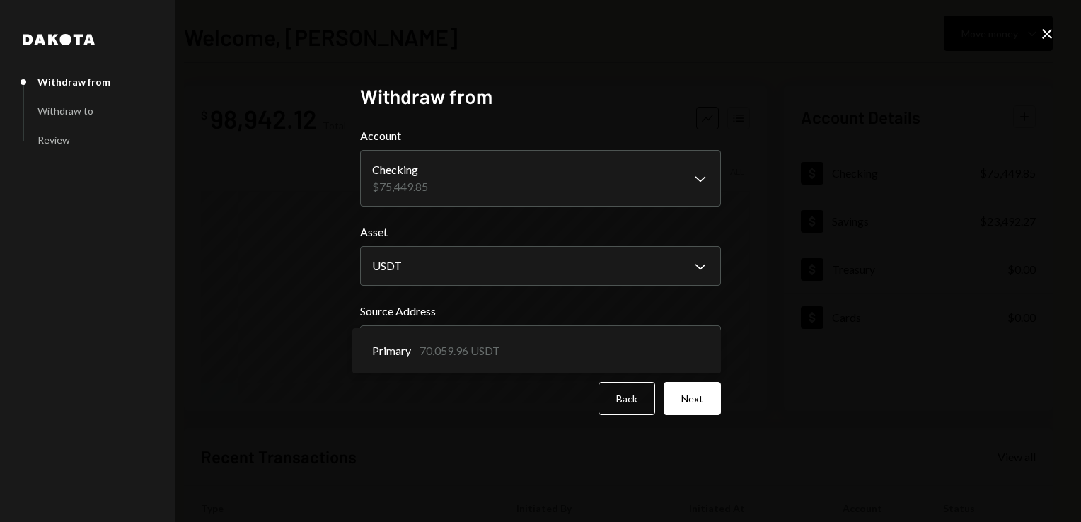
click at [432, 335] on body "**********" at bounding box center [540, 261] width 1081 height 522
click at [538, 352] on body "**********" at bounding box center [540, 261] width 1081 height 522
click at [684, 393] on button "Next" at bounding box center [692, 398] width 57 height 33
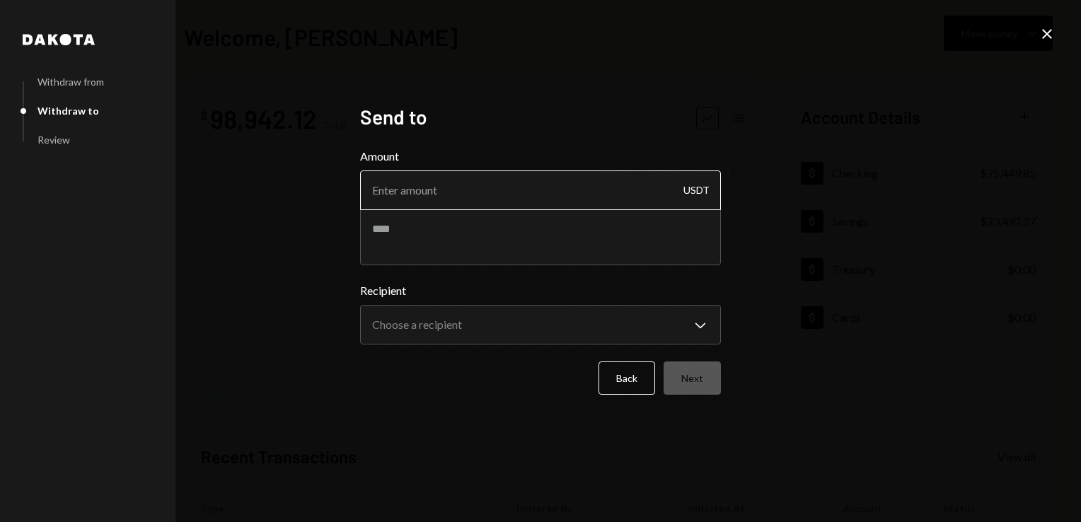
click at [529, 192] on input "Amount" at bounding box center [540, 191] width 361 height 40
type input "55000"
click at [560, 246] on textarea at bounding box center [540, 237] width 361 height 57
type textarea "**********"
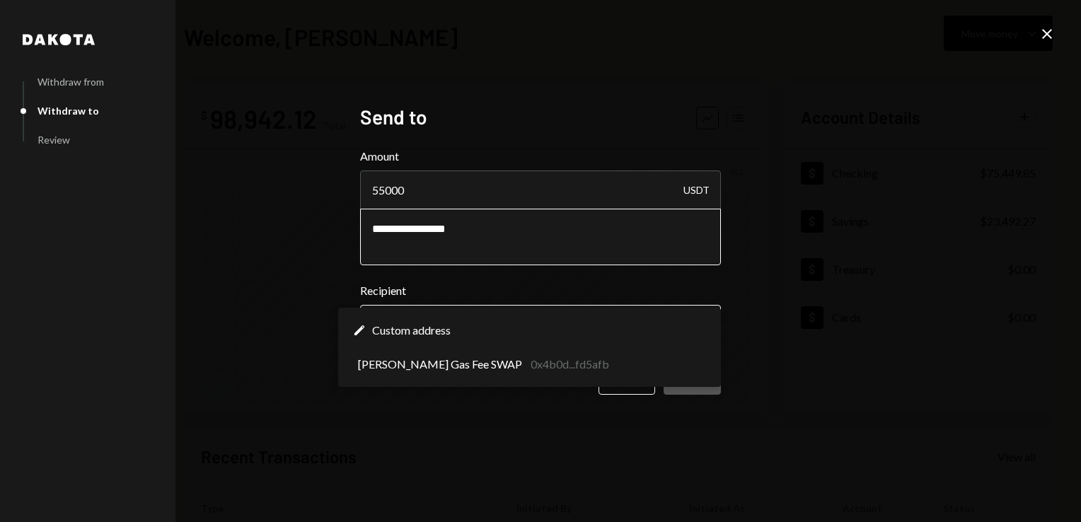
click at [504, 340] on body "**********" at bounding box center [540, 261] width 1081 height 522
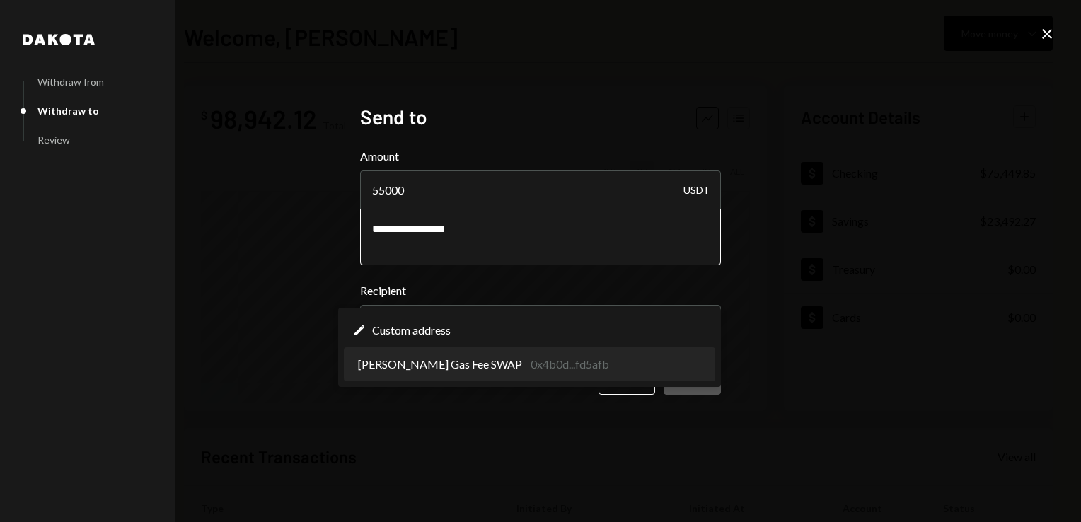
select select "**********"
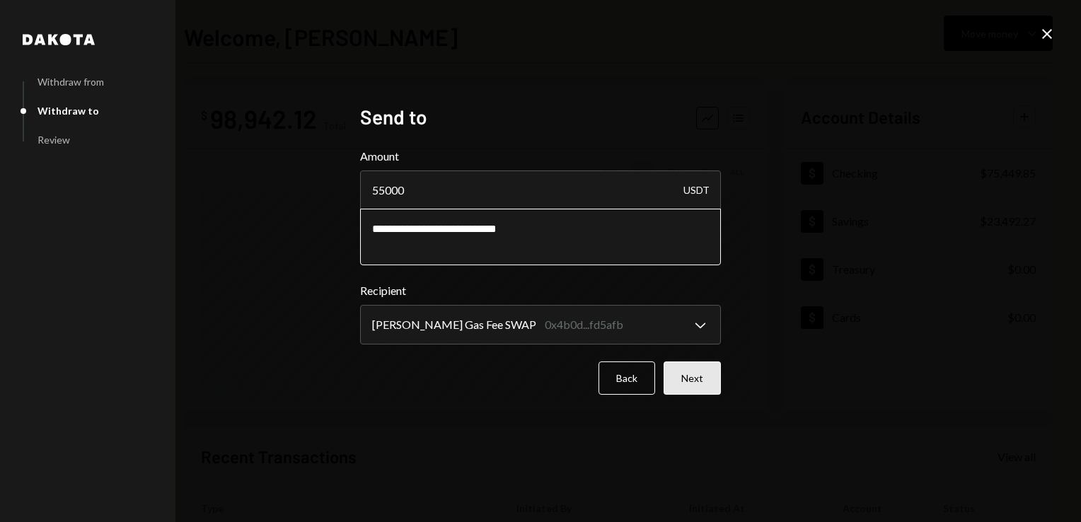
type textarea "**********"
click at [696, 388] on button "Next" at bounding box center [692, 378] width 57 height 33
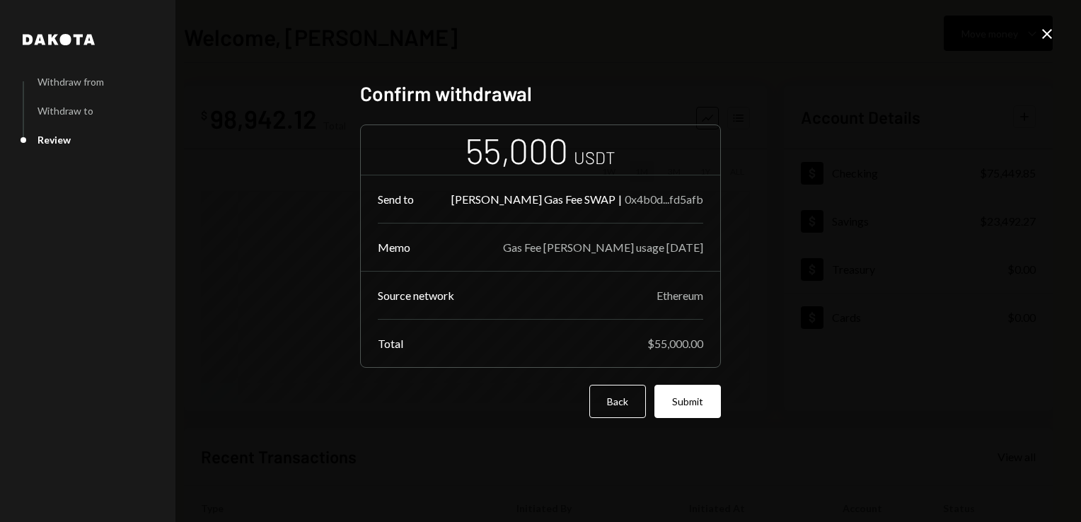
click at [696, 388] on button "Submit" at bounding box center [688, 401] width 67 height 33
